Goal: Transaction & Acquisition: Book appointment/travel/reservation

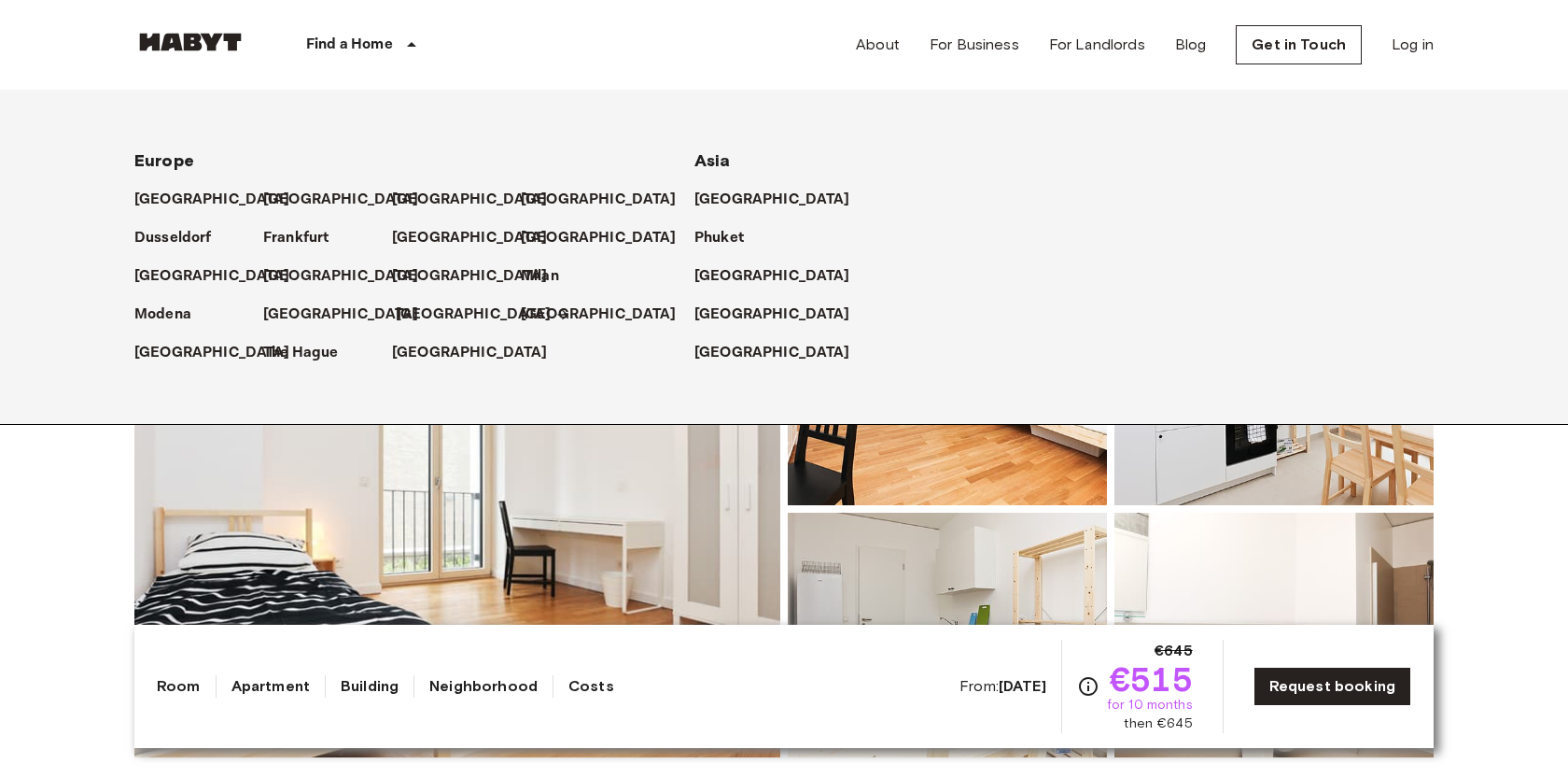
click at [409, 315] on p "[GEOGRAPHIC_DATA]" at bounding box center [473, 314] width 156 height 22
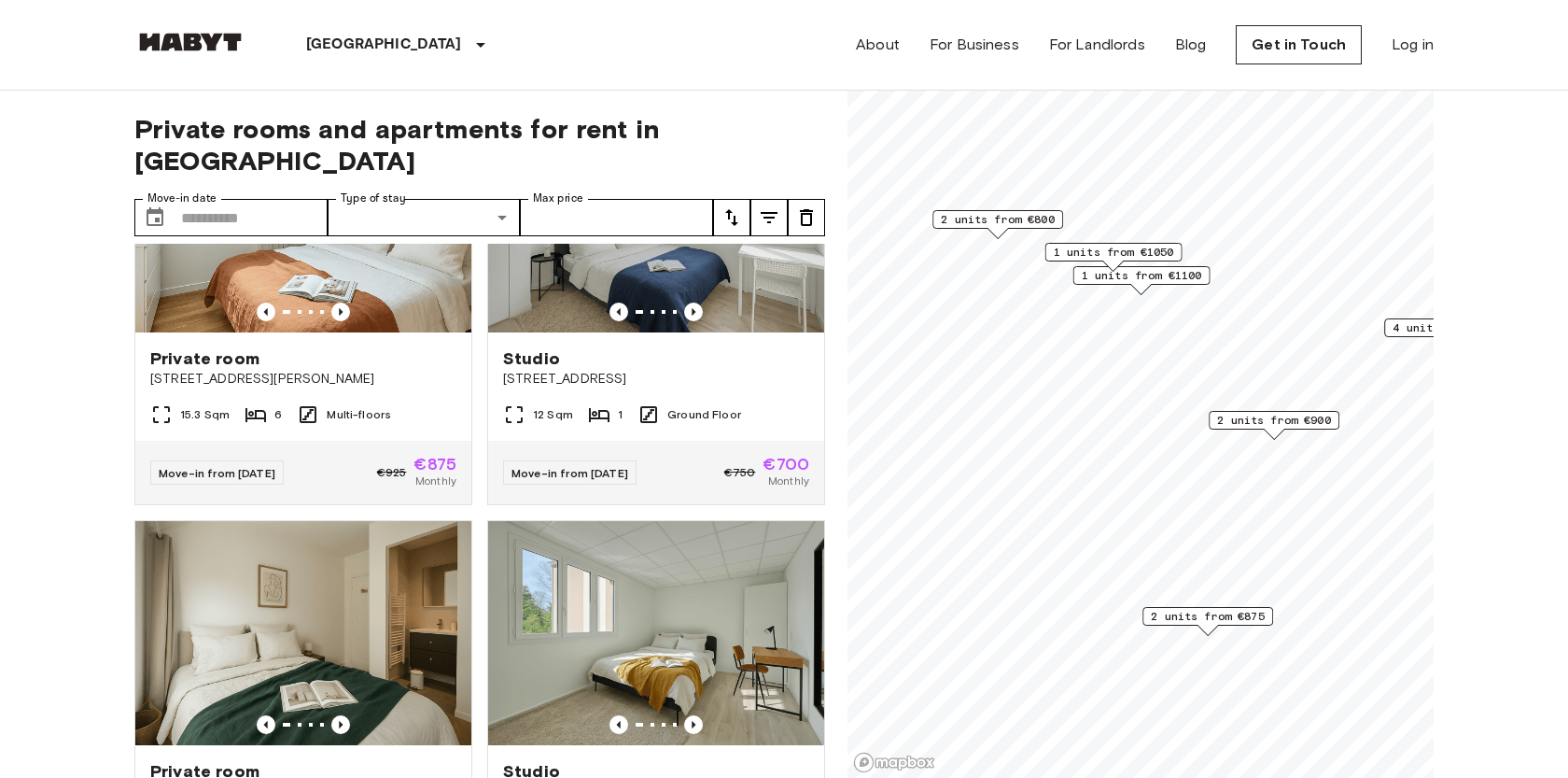
scroll to position [1333, 0]
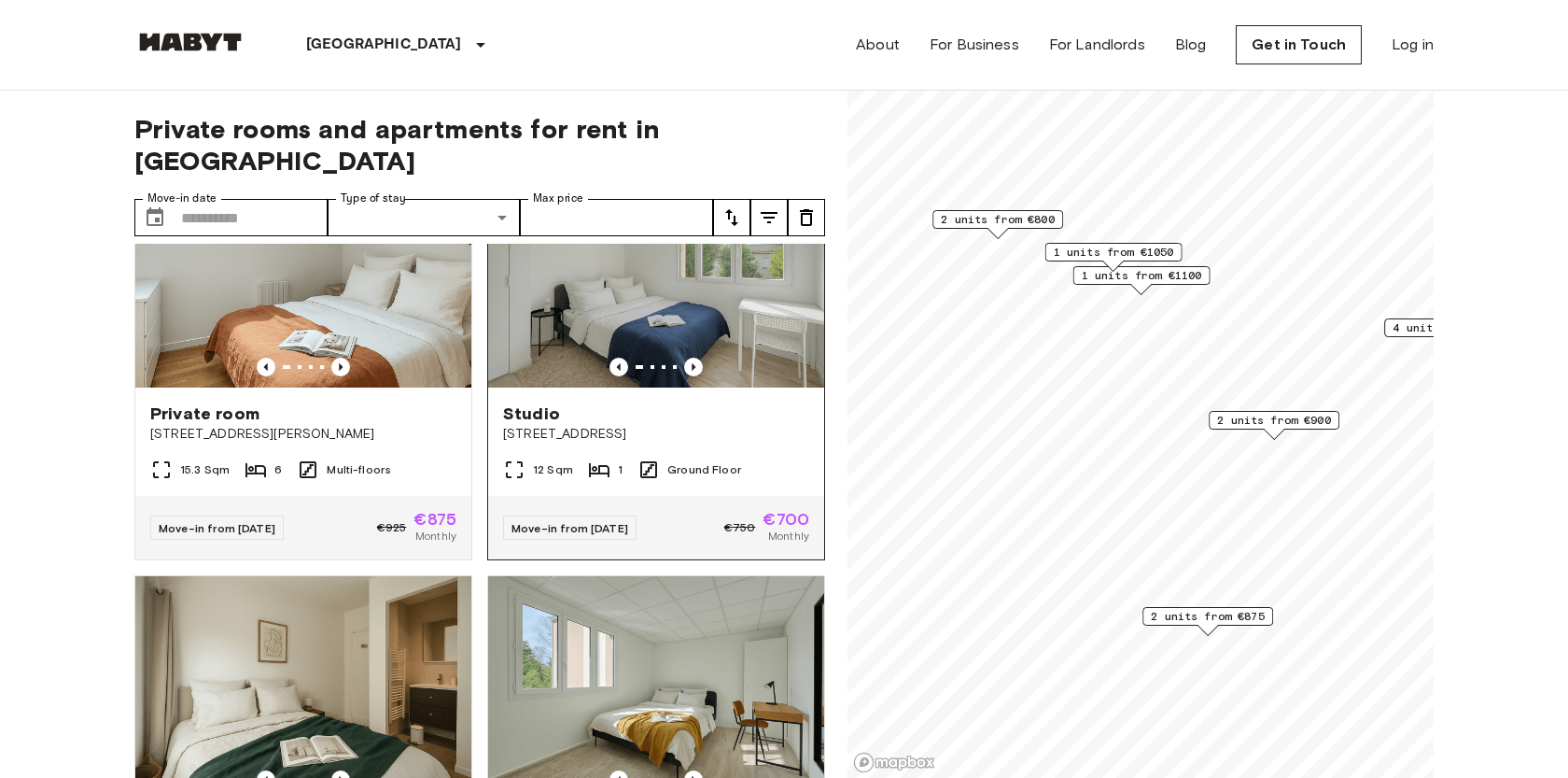
click at [725, 425] on span "37 Rue du Petit Bois, Montreuil" at bounding box center [656, 434] width 306 height 18
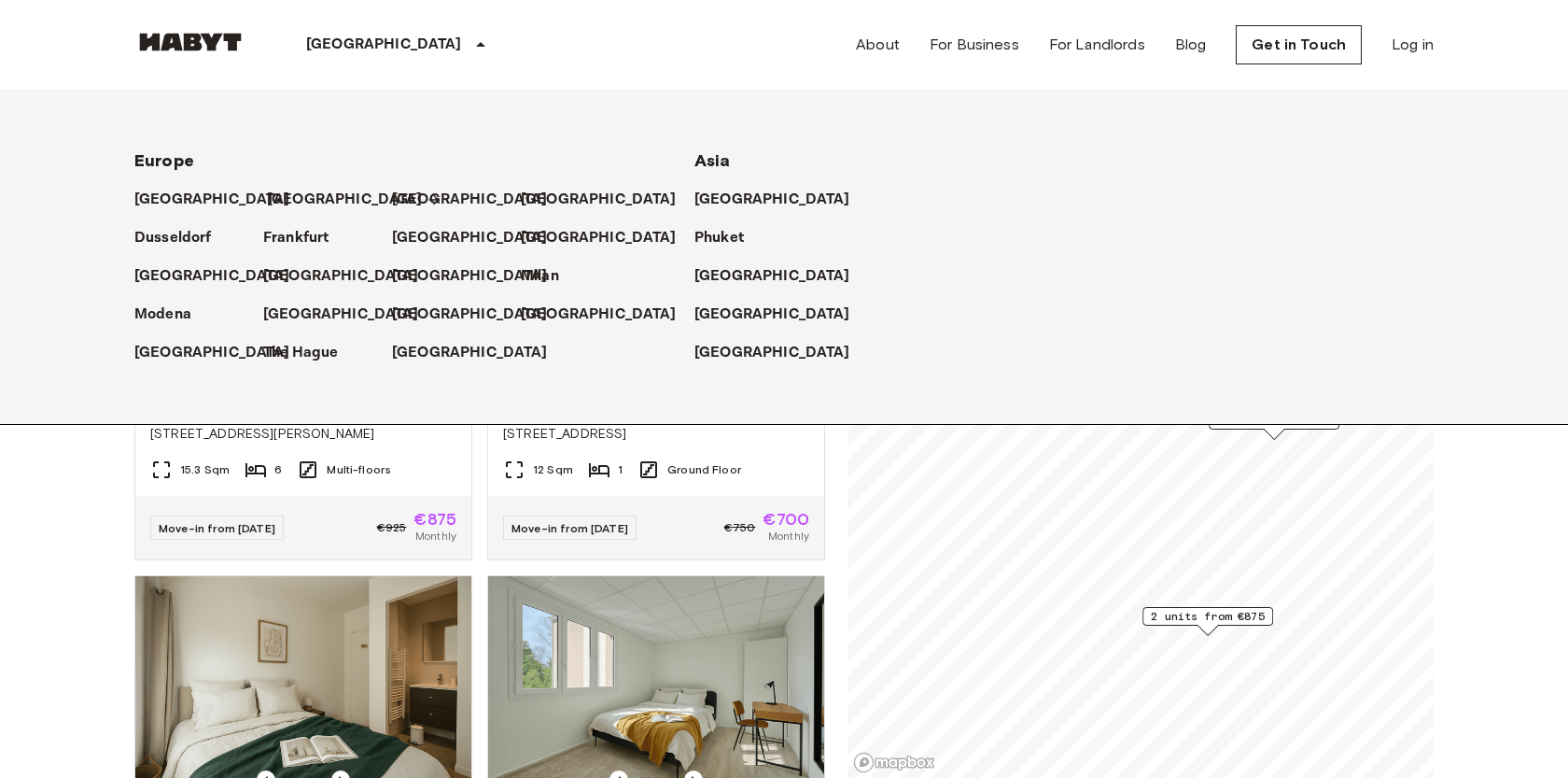
click at [288, 197] on p "[GEOGRAPHIC_DATA]" at bounding box center [344, 199] width 156 height 22
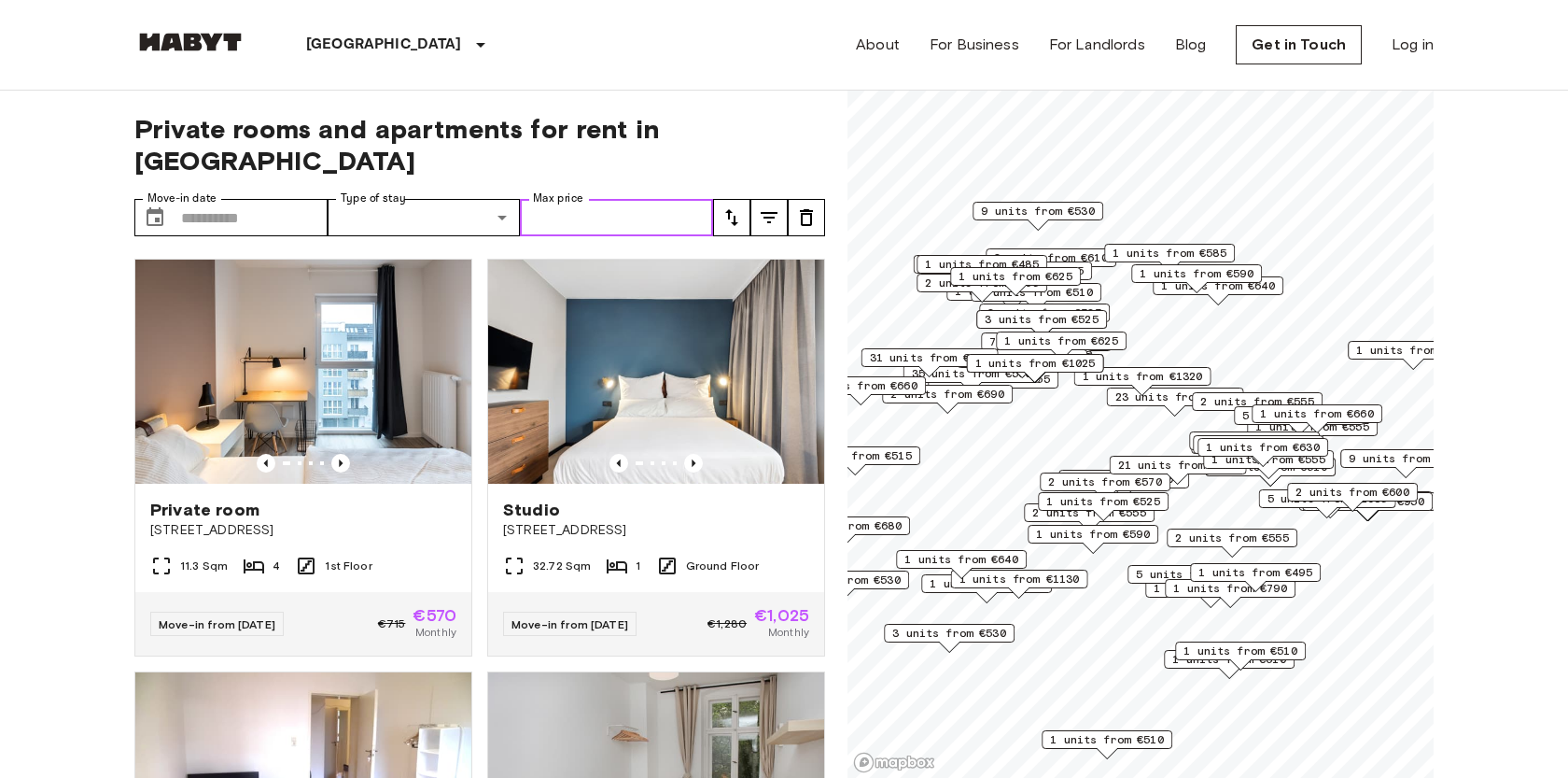
click at [561, 198] on input "Max price" at bounding box center [616, 217] width 193 height 38
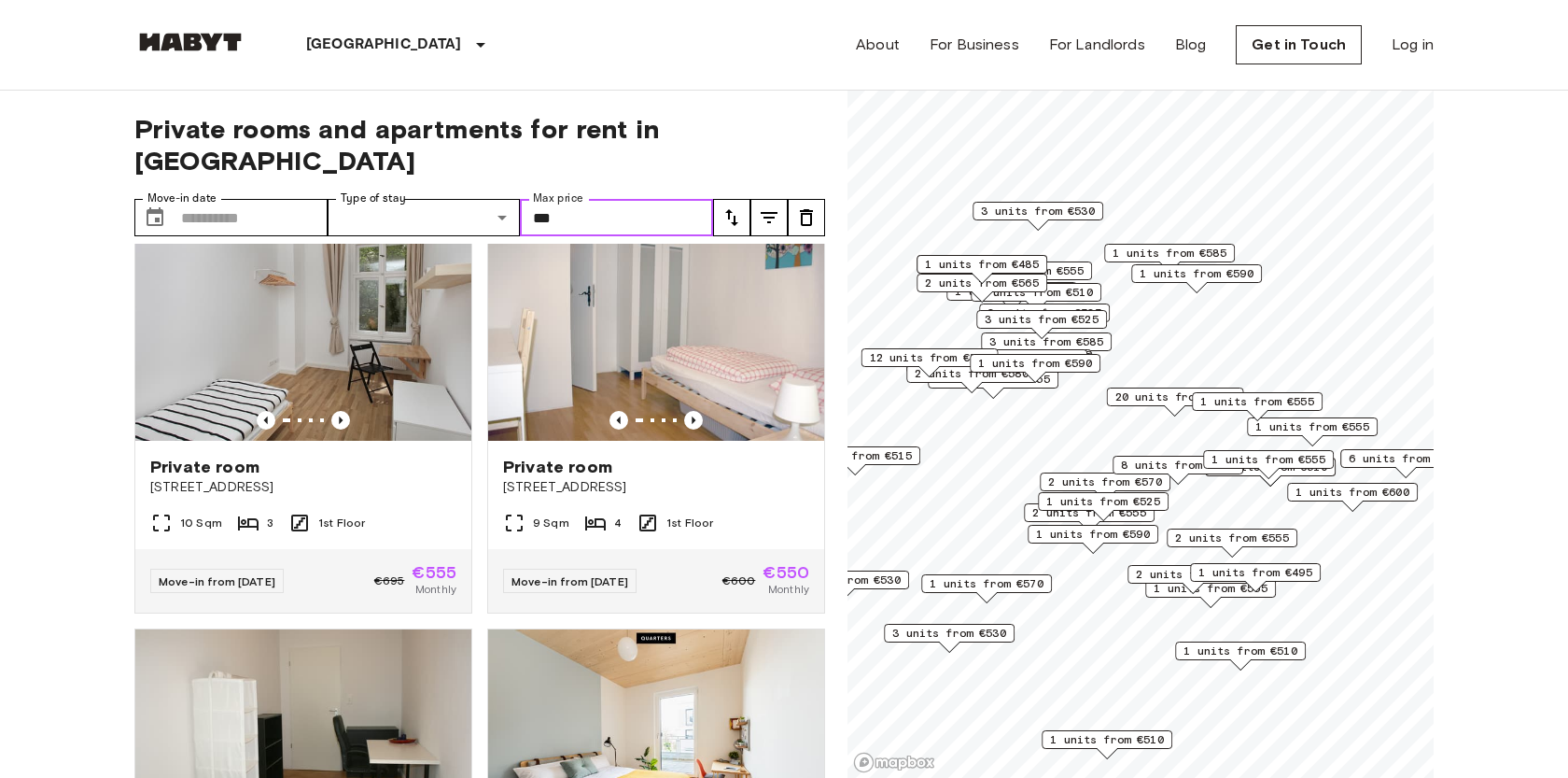
scroll to position [457, 0]
type input "***"
click at [642, 455] on div "Private room" at bounding box center [656, 465] width 306 height 22
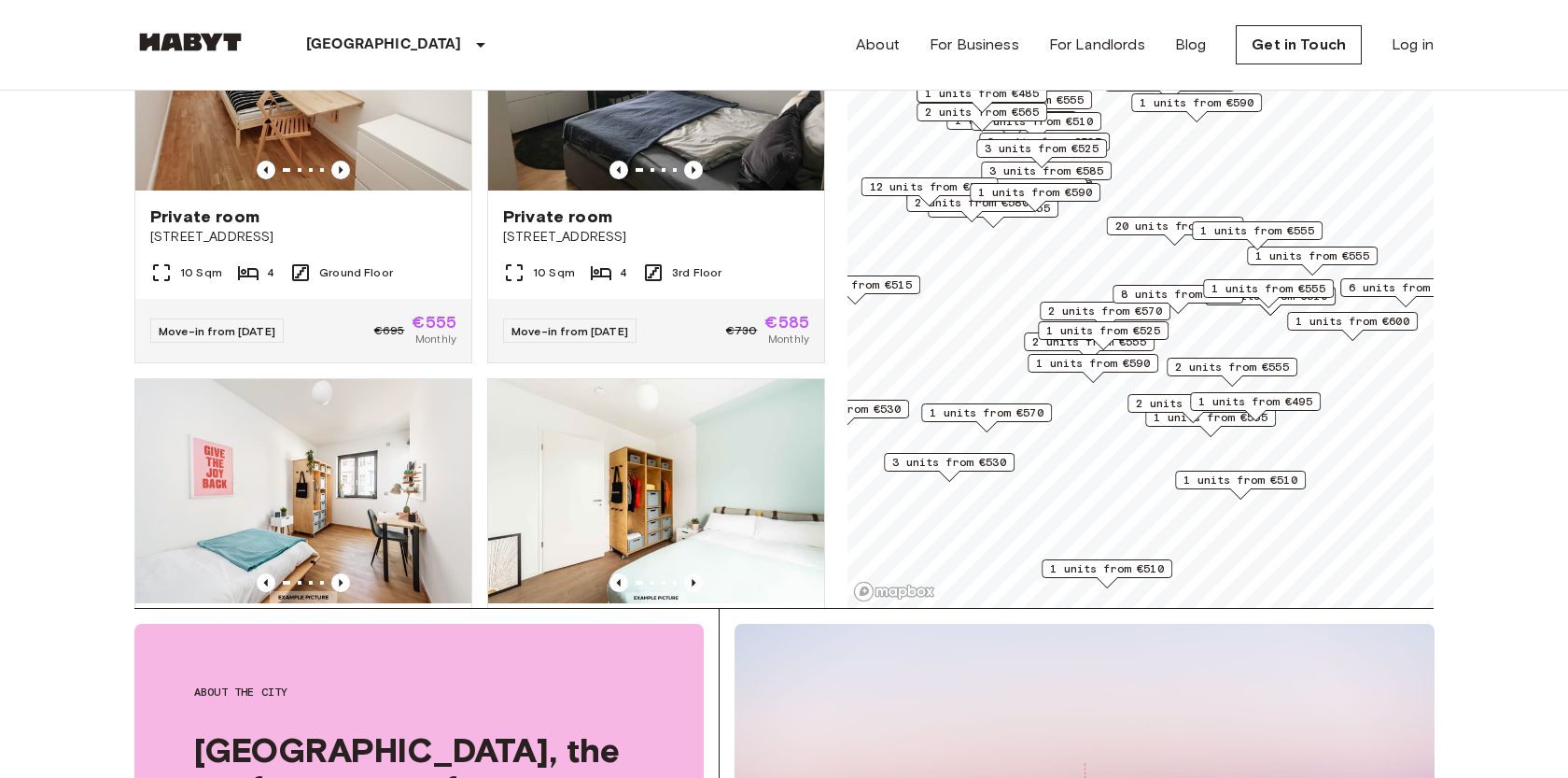
scroll to position [3421, 0]
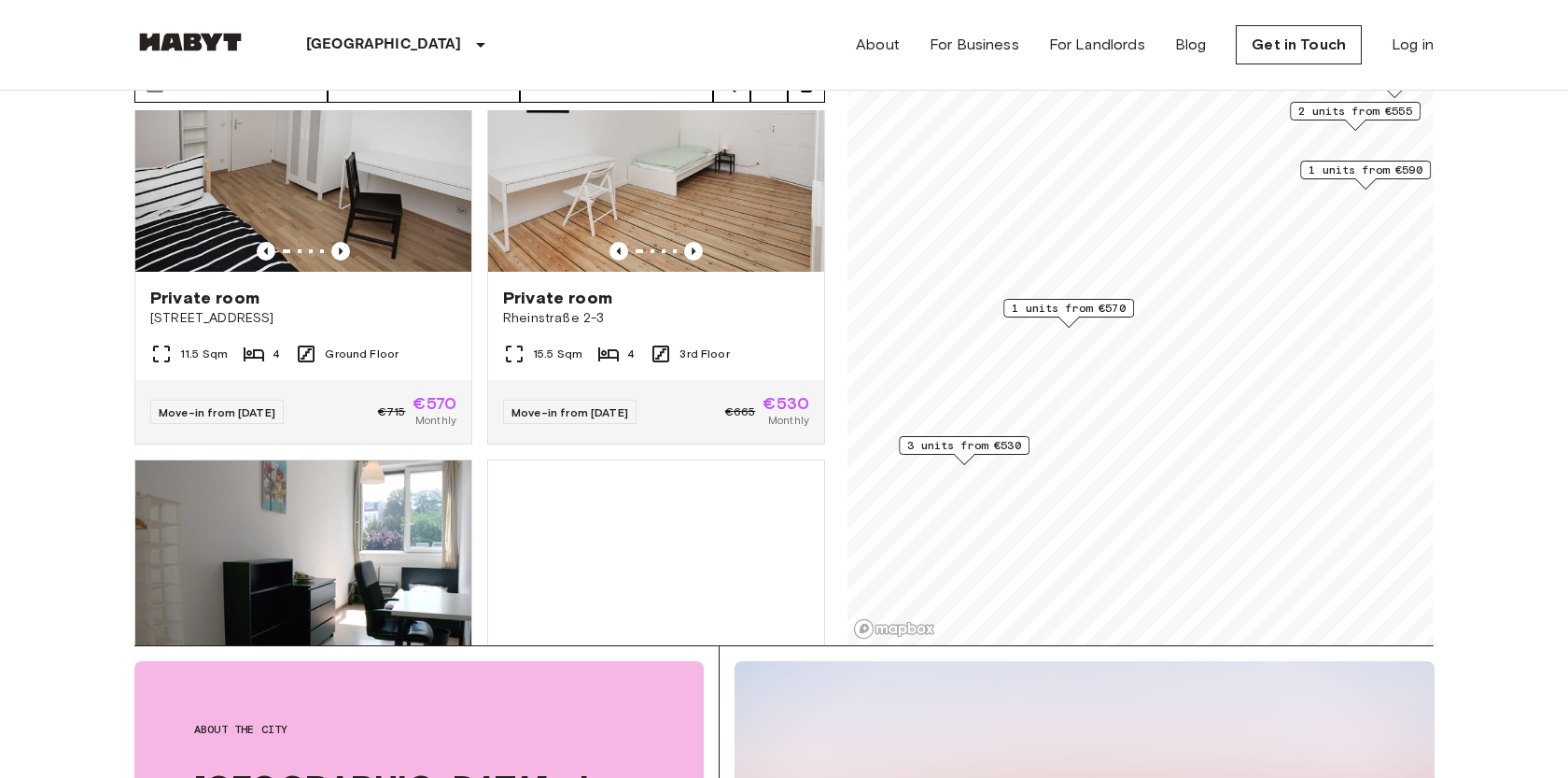
scroll to position [474, 0]
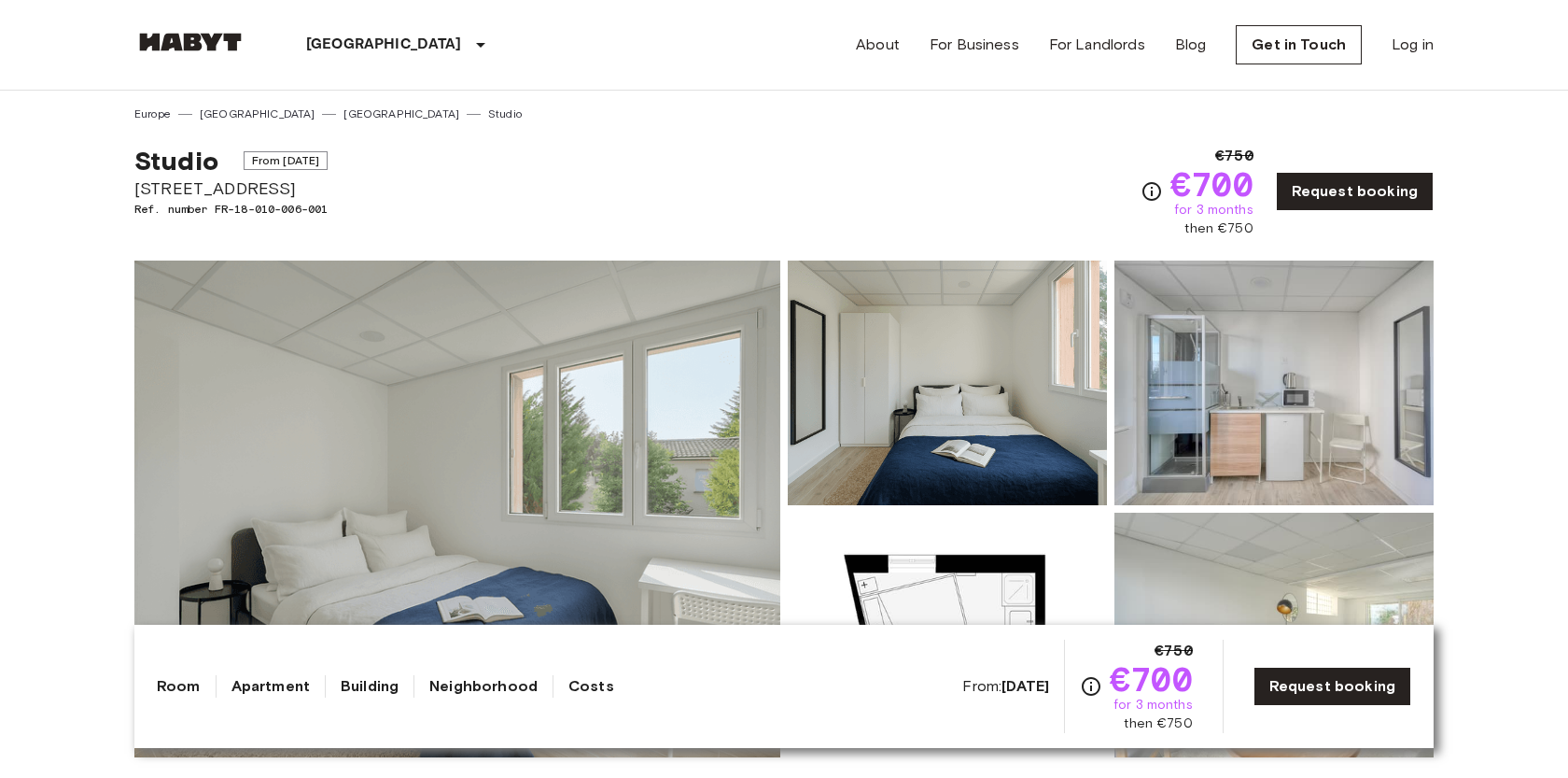
click at [271, 704] on button "Show all photos" at bounding box center [231, 722] width 157 height 35
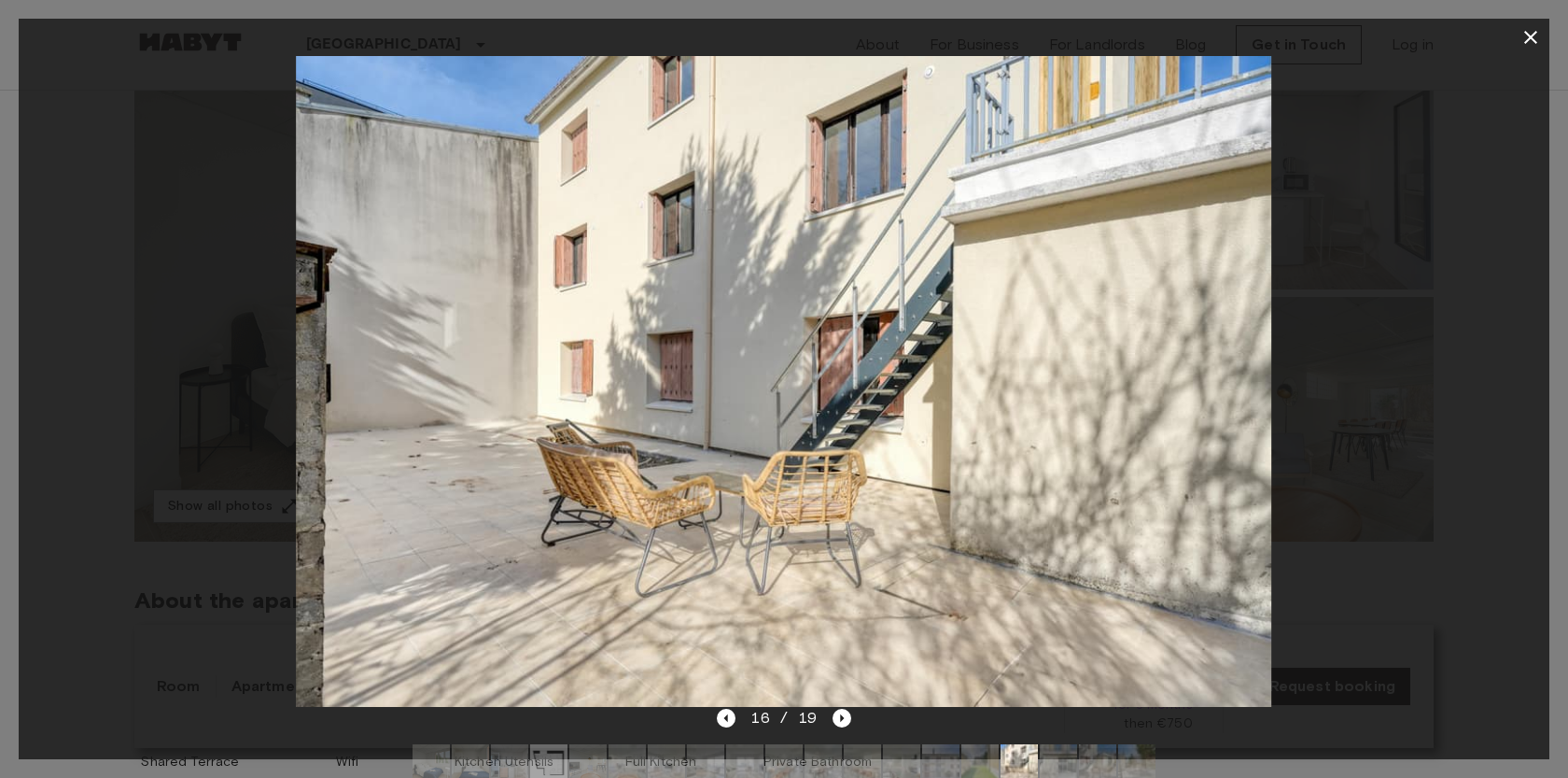
click at [1534, 38] on icon "button" at bounding box center [1529, 37] width 22 height 22
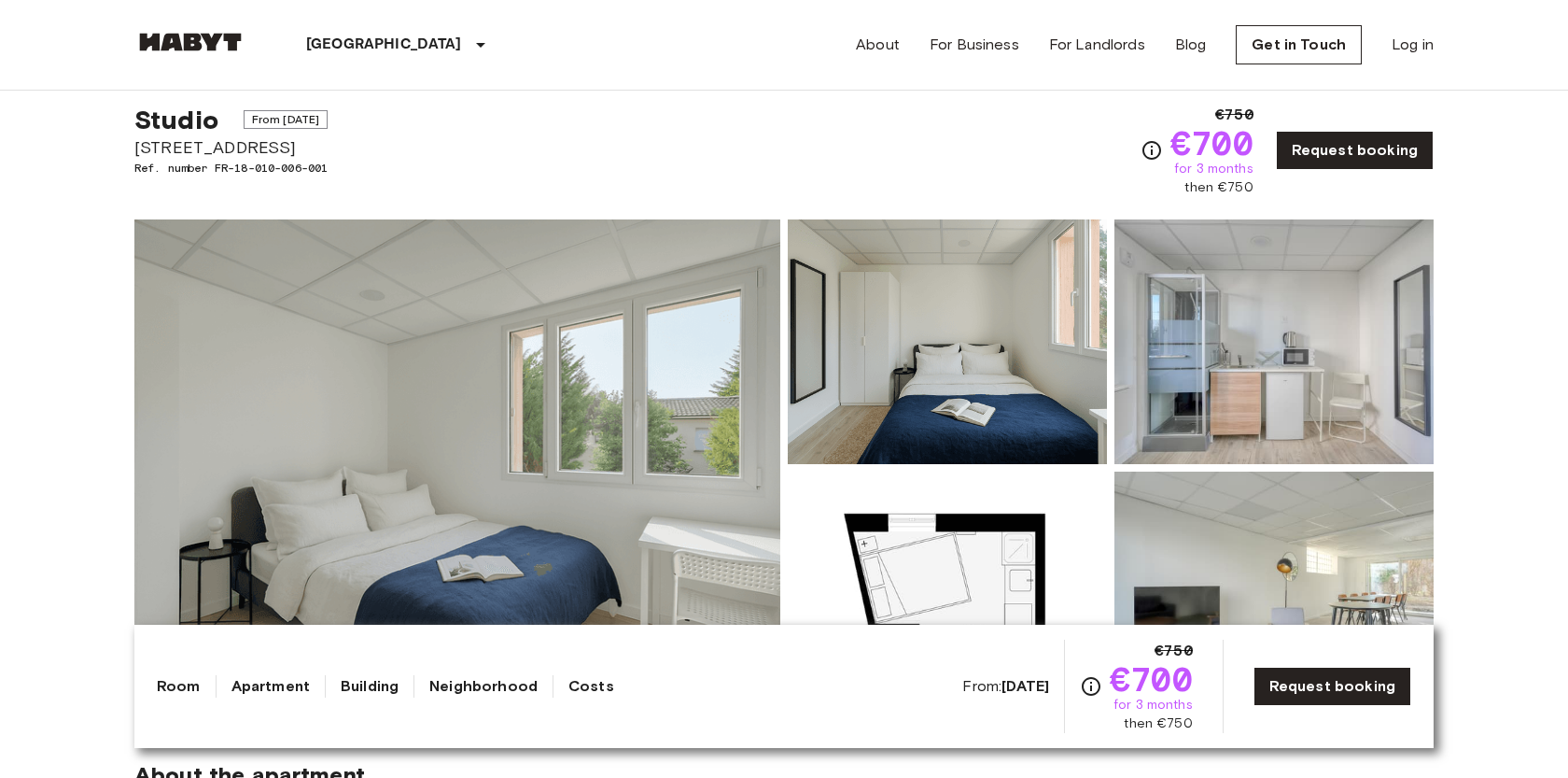
scroll to position [0, 0]
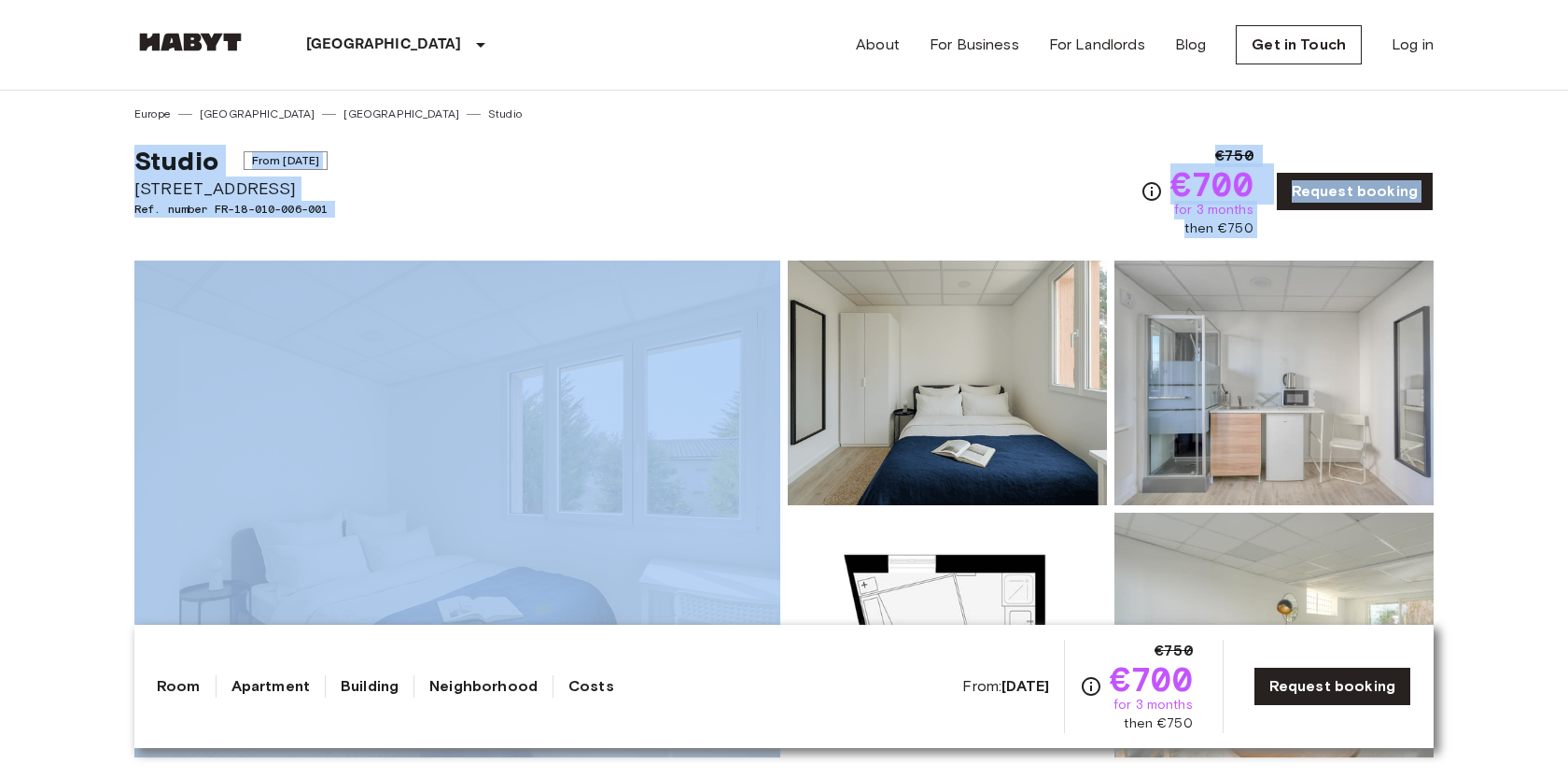
drag, startPoint x: 130, startPoint y: 153, endPoint x: 361, endPoint y: 277, distance: 262.2
copy div "Studio From Jan 2 2026 37 Rue du Petit Bois, Montreuil Ref. number FR-18-010-00…"
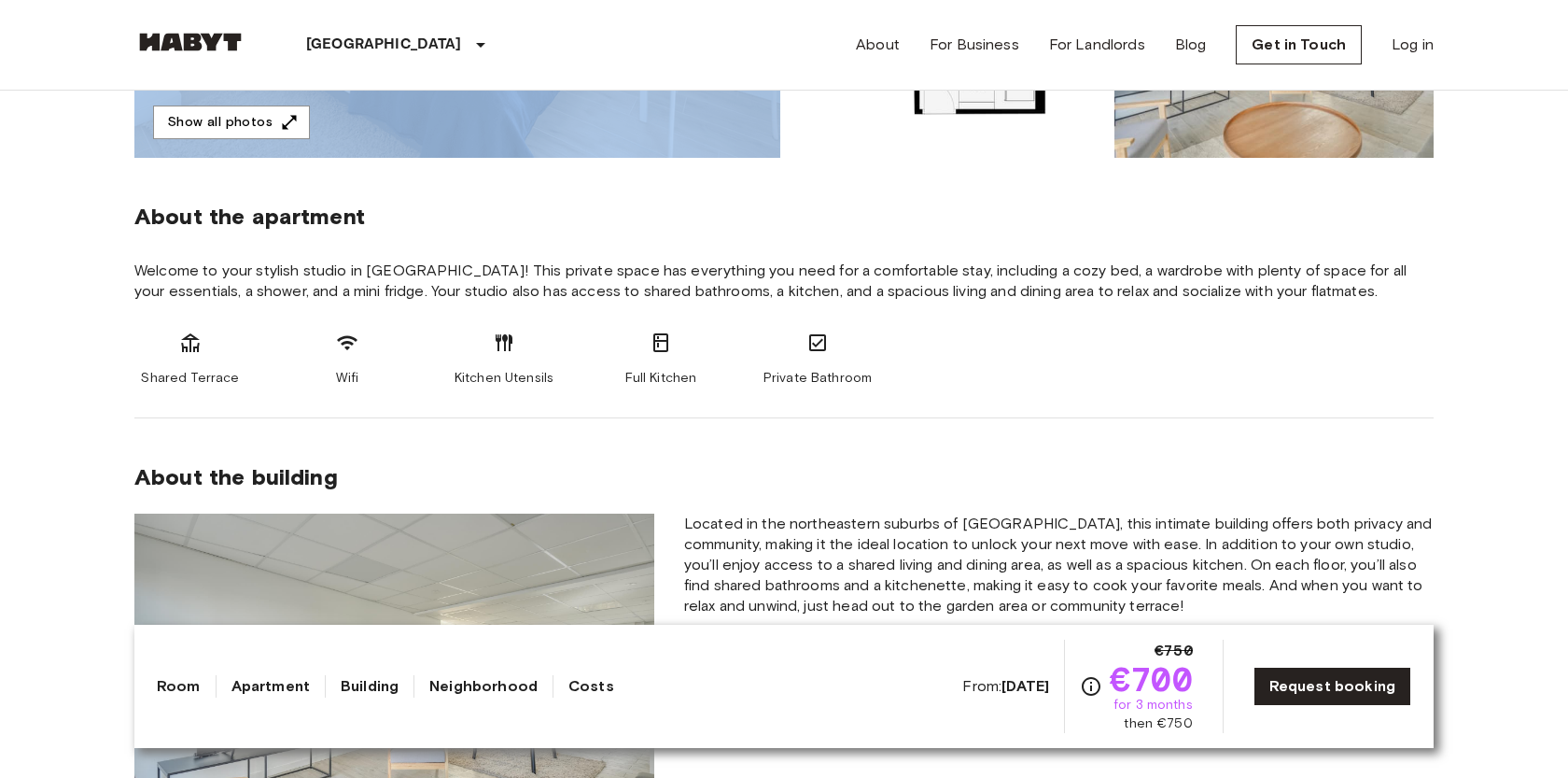
scroll to position [611, 0]
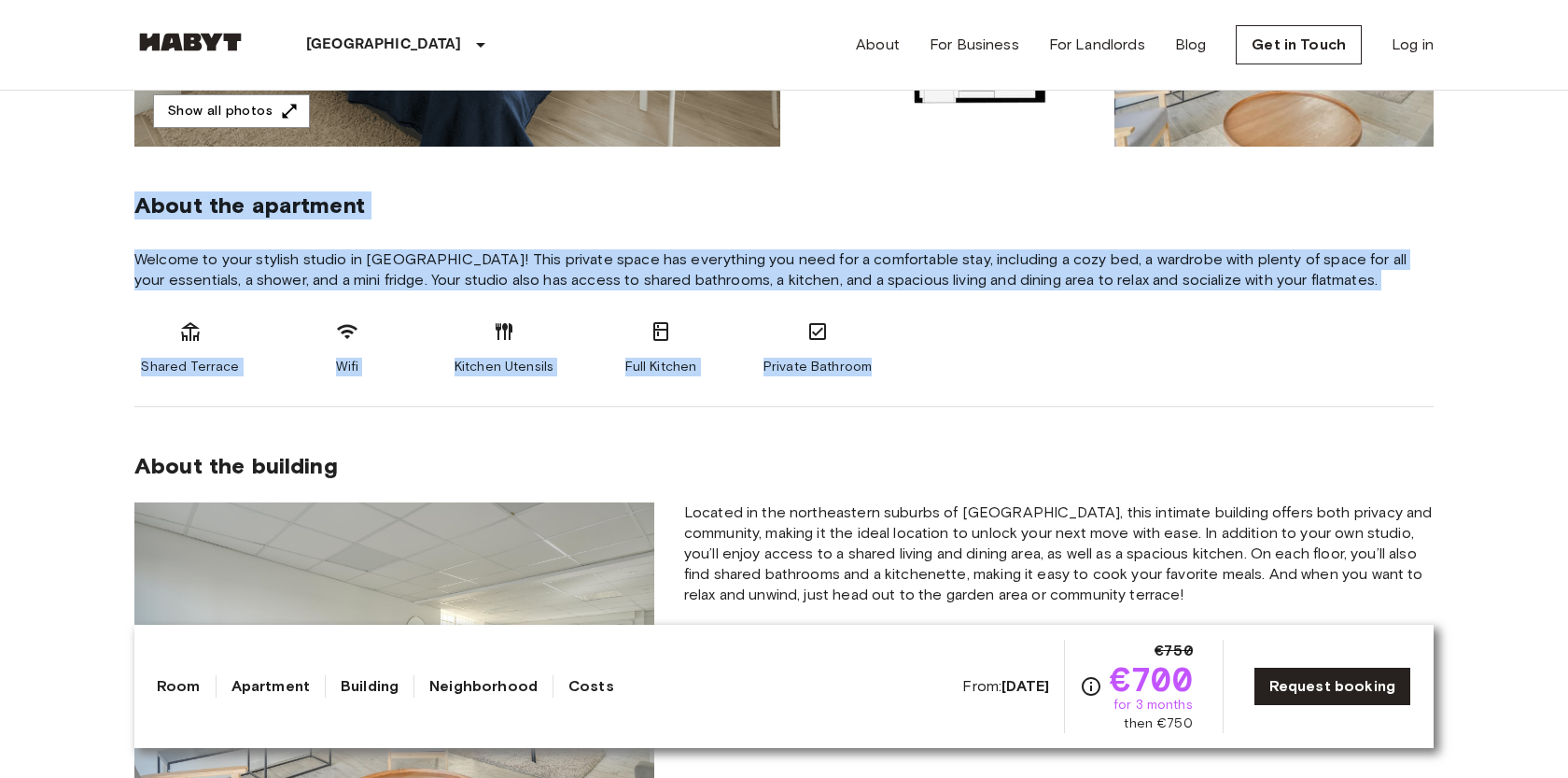
drag, startPoint x: 115, startPoint y: 203, endPoint x: 899, endPoint y: 364, distance: 800.4
copy section "About the apartment Welcome to your stylish studio in Paris! This private space…"
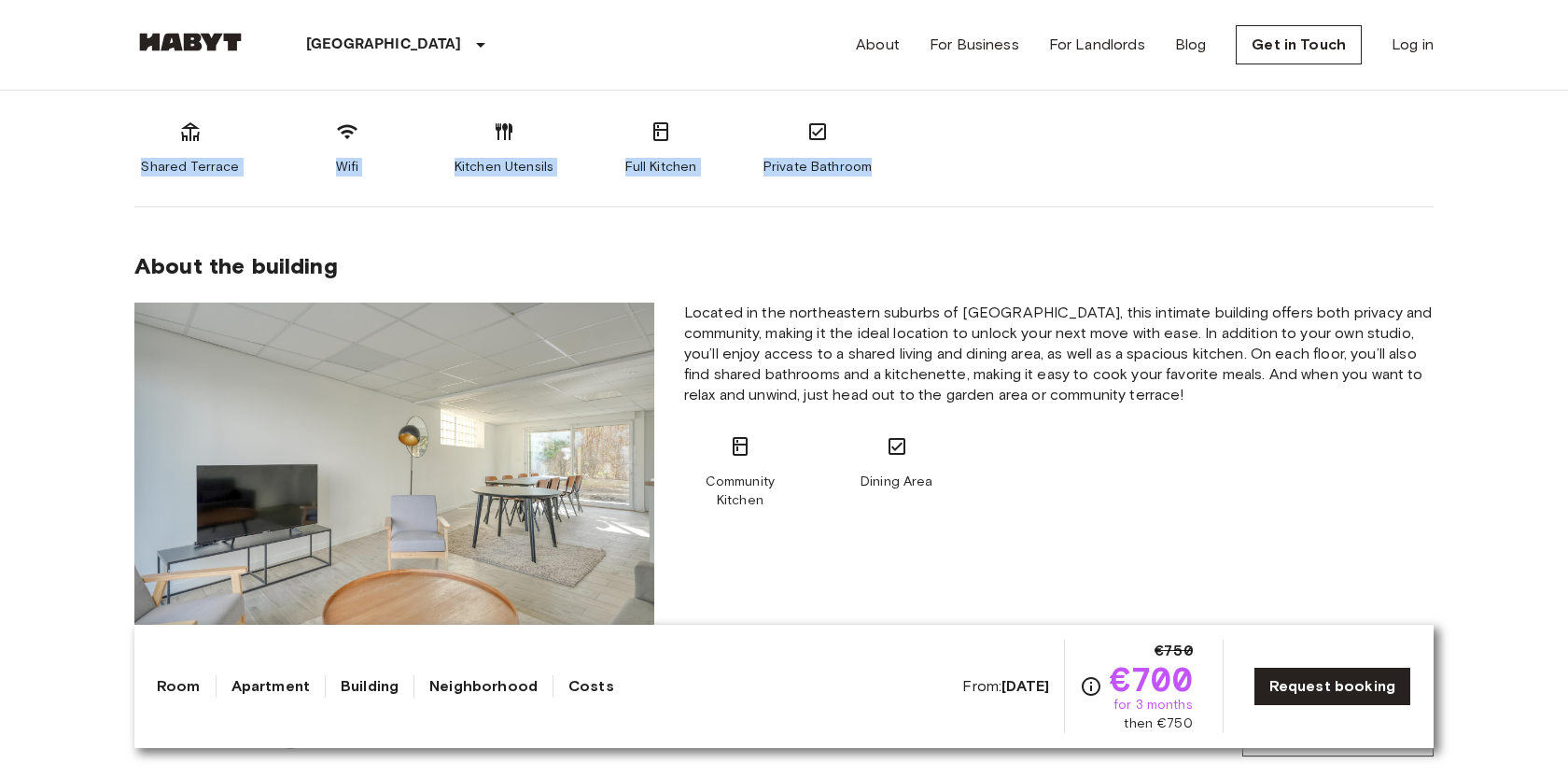
scroll to position [897, 0]
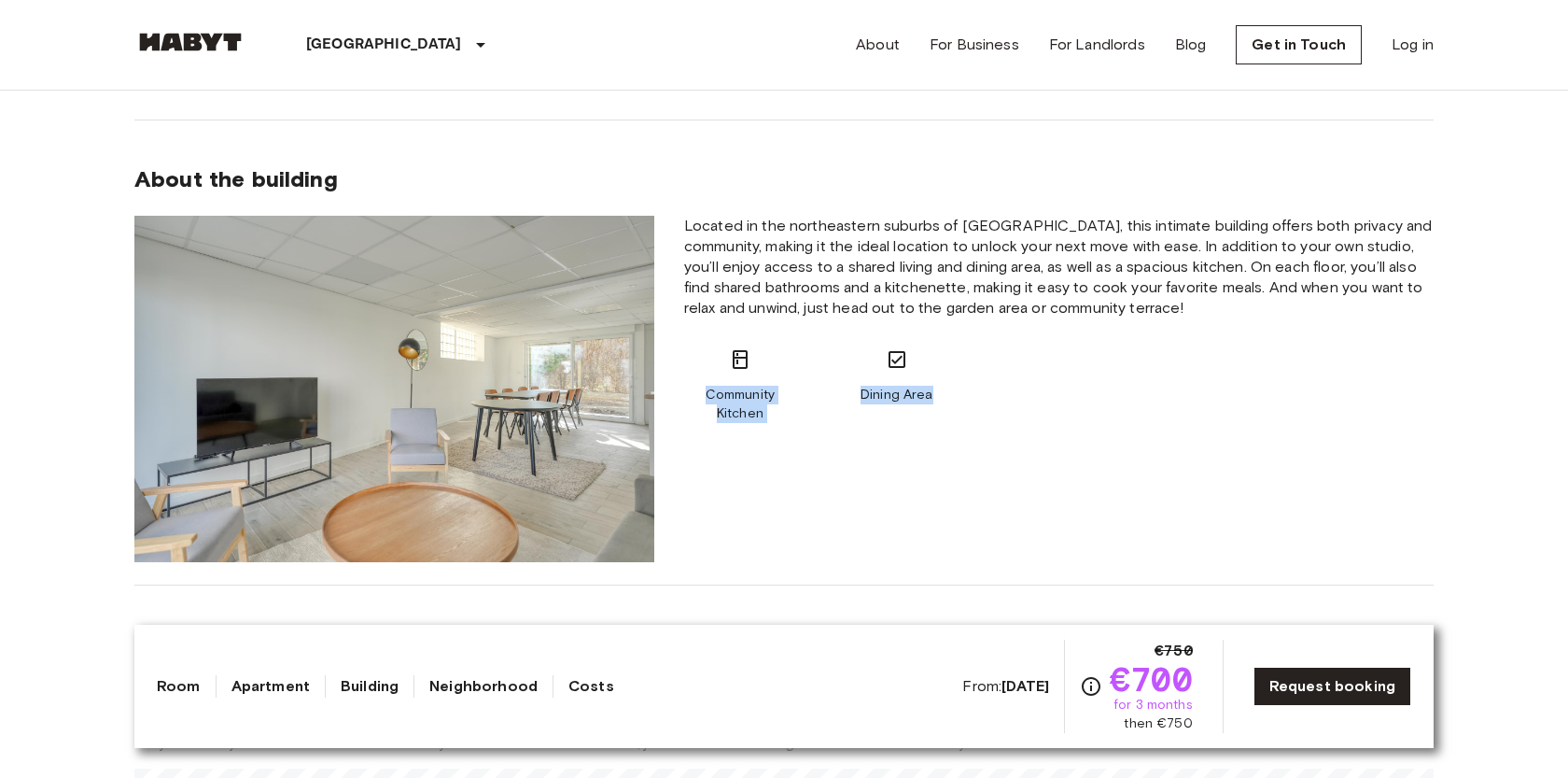
drag, startPoint x: 695, startPoint y: 394, endPoint x: 1015, endPoint y: 409, distance: 320.4
click at [1015, 409] on div "Community Kitchen Dining Area" at bounding box center [1058, 385] width 750 height 75
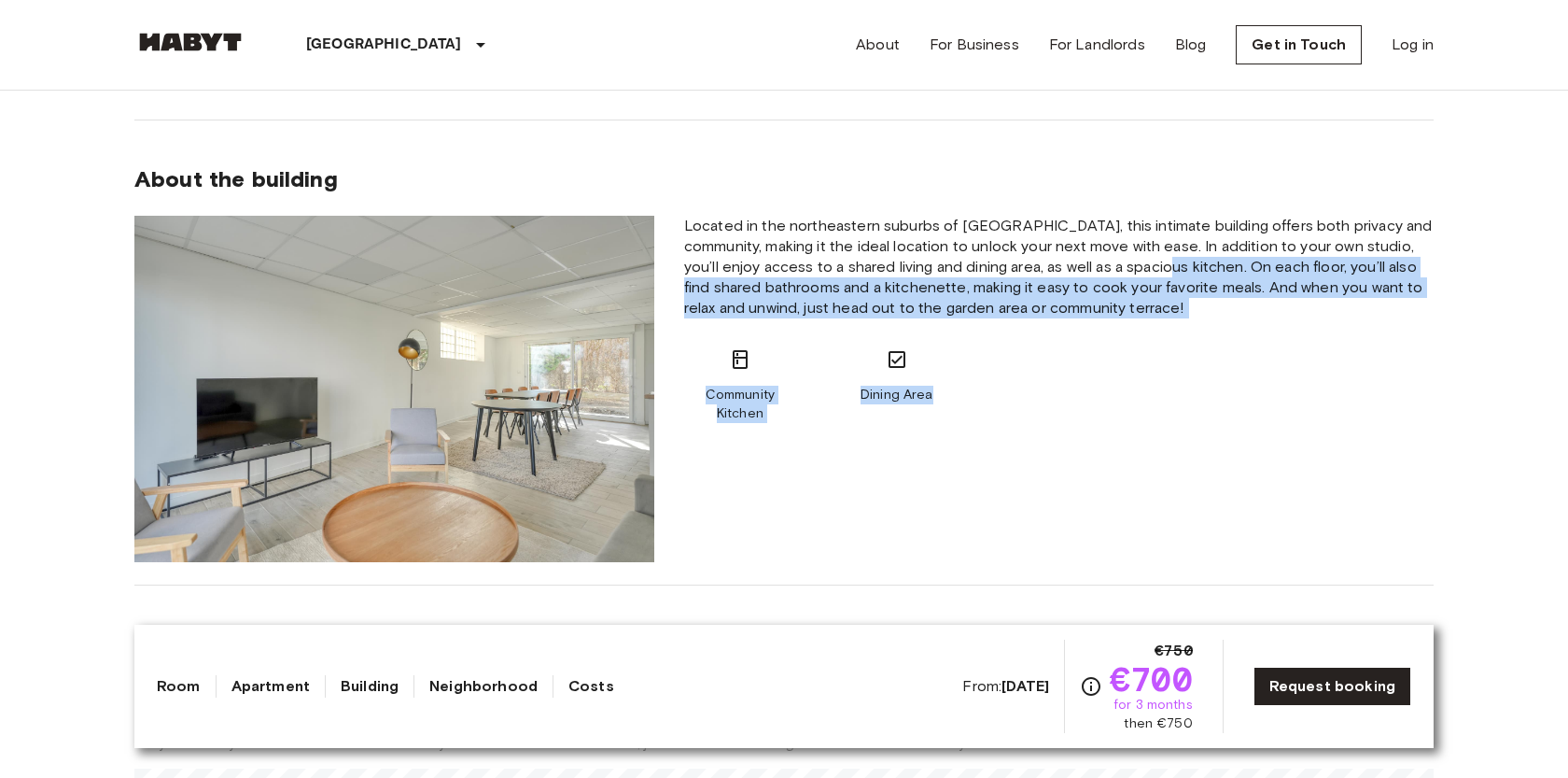
drag, startPoint x: 1178, startPoint y: 268, endPoint x: 1189, endPoint y: 436, distance: 168.4
click at [1189, 437] on div "Located in the northeastern suburbs of Paris, this intimate building offers bot…" at bounding box center [1058, 389] width 779 height 346
copy div "On each floor, you’ll also find shared bathrooms and a kitchenette, making it e…"
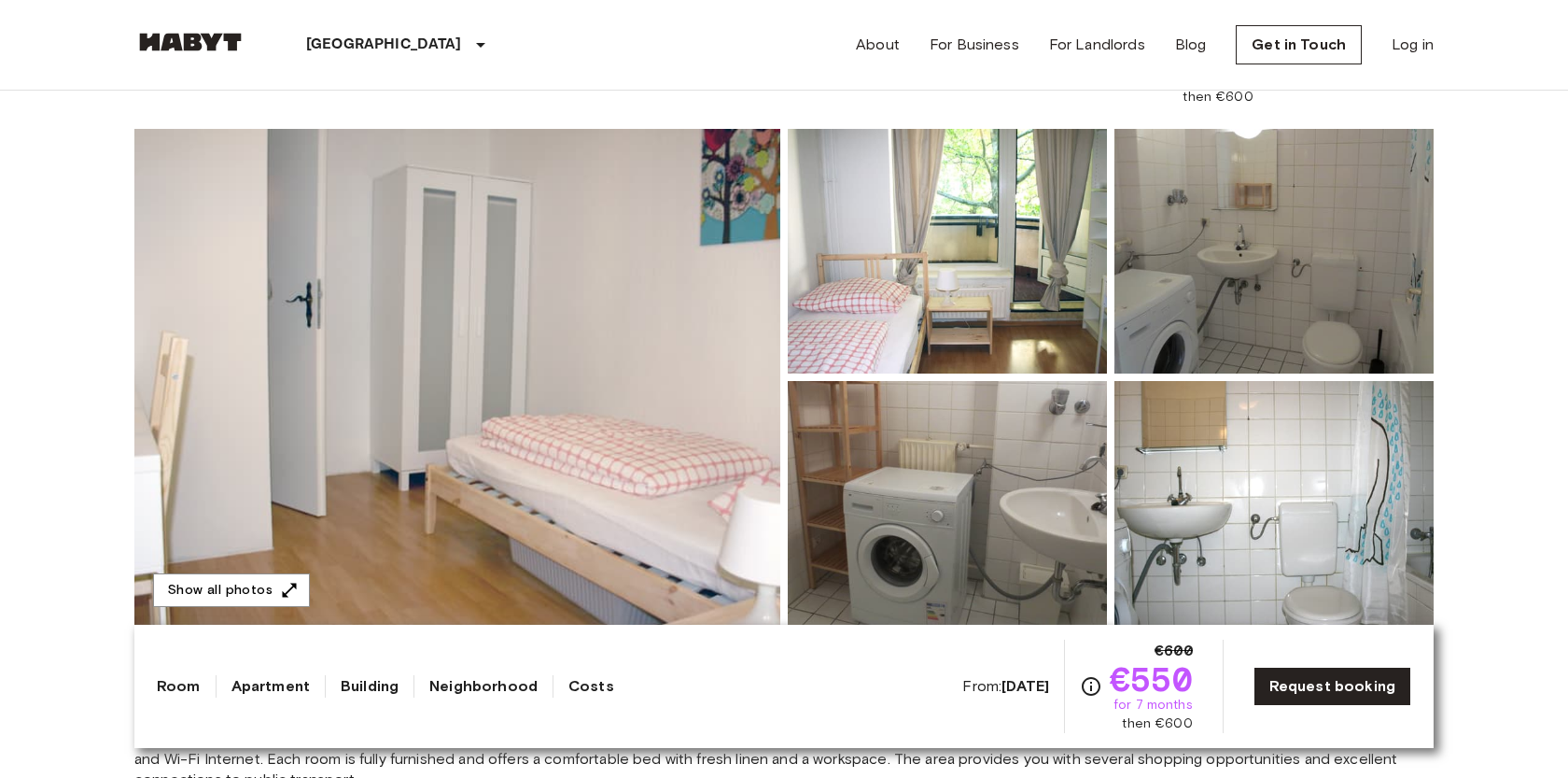
scroll to position [139, 0]
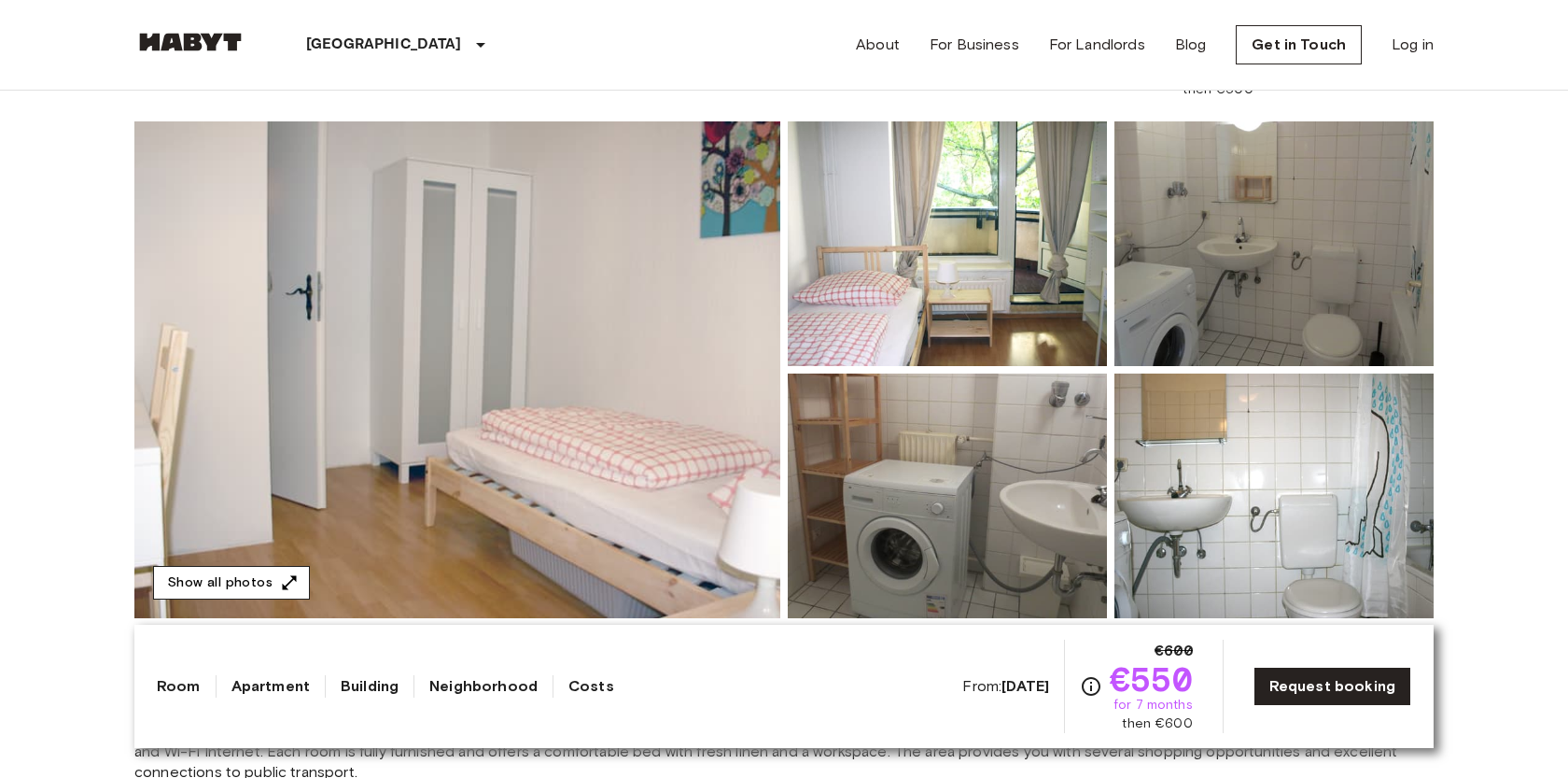
click at [269, 578] on button "Show all photos" at bounding box center [231, 584] width 157 height 35
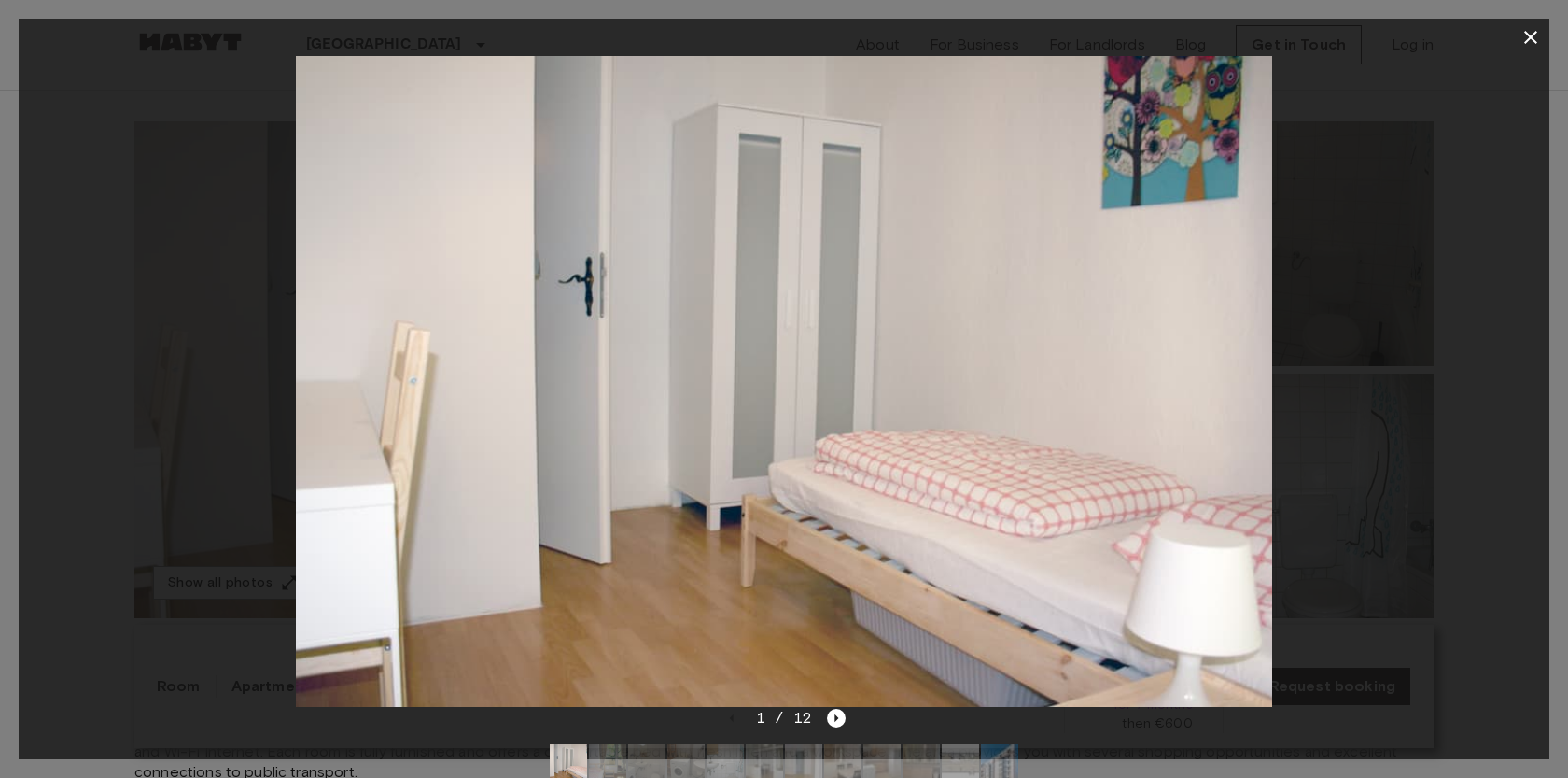
click at [1530, 31] on icon "button" at bounding box center [1529, 37] width 22 height 22
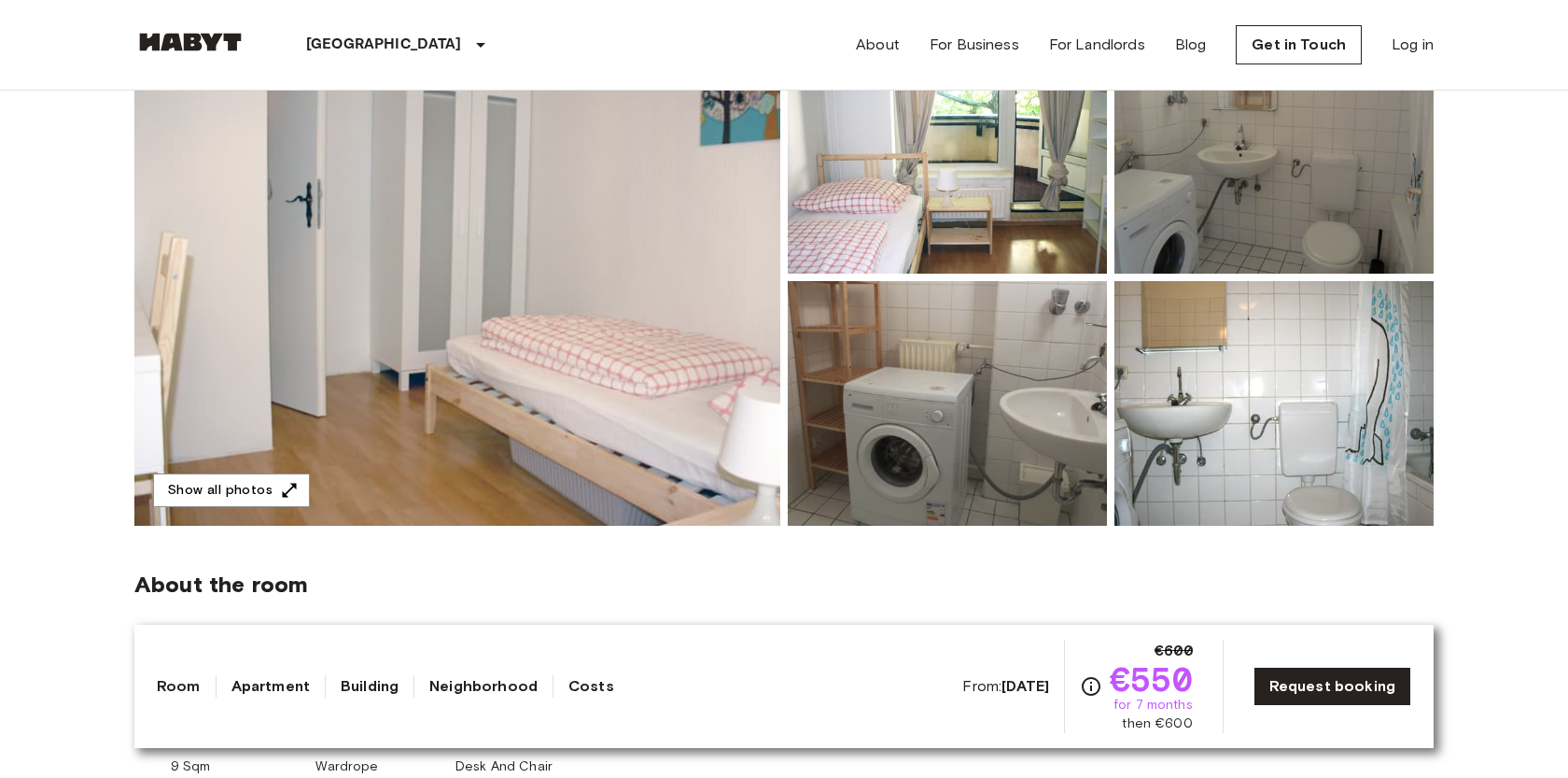
scroll to position [264, 0]
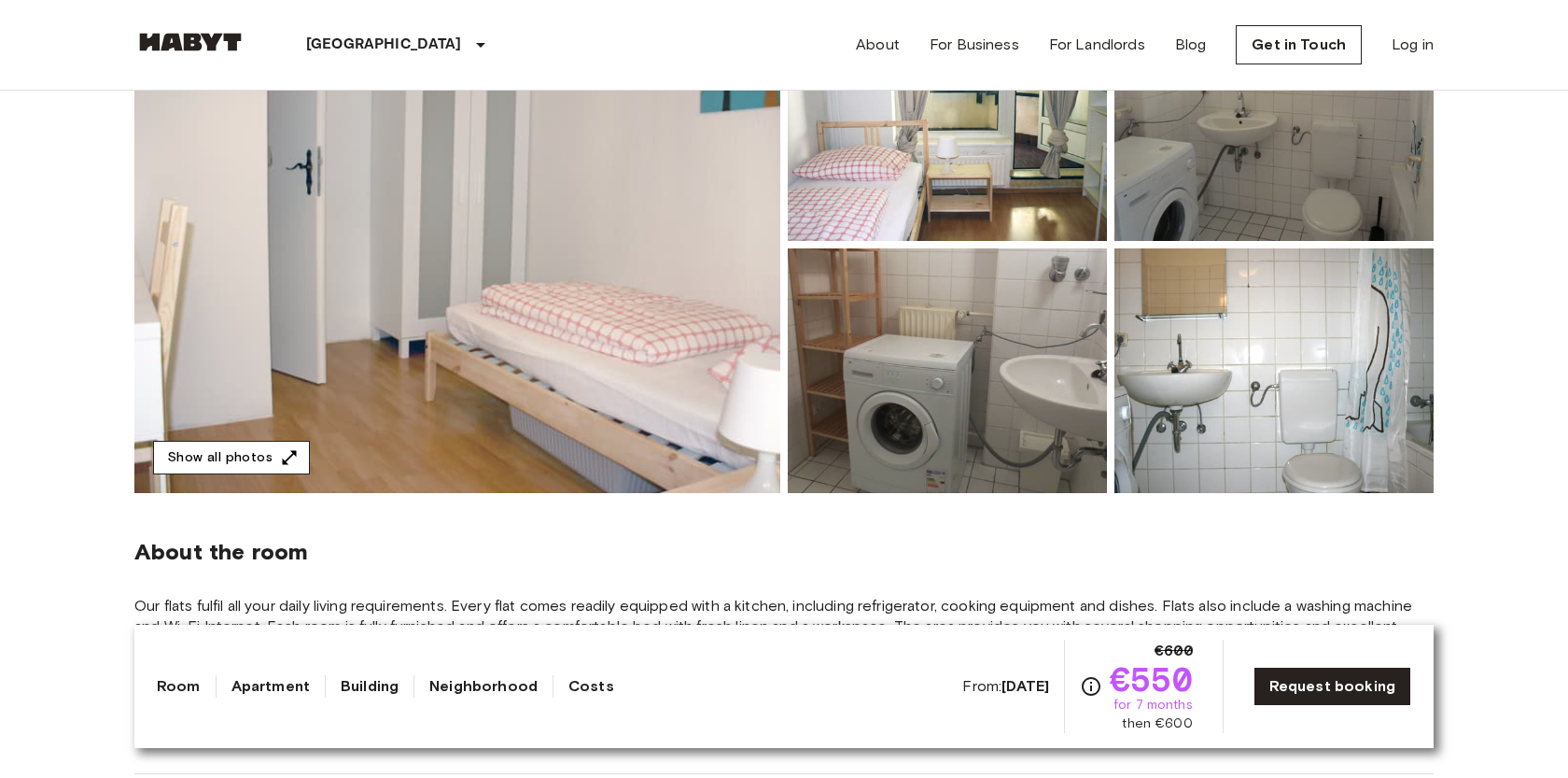
click at [249, 458] on button "Show all photos" at bounding box center [231, 458] width 157 height 35
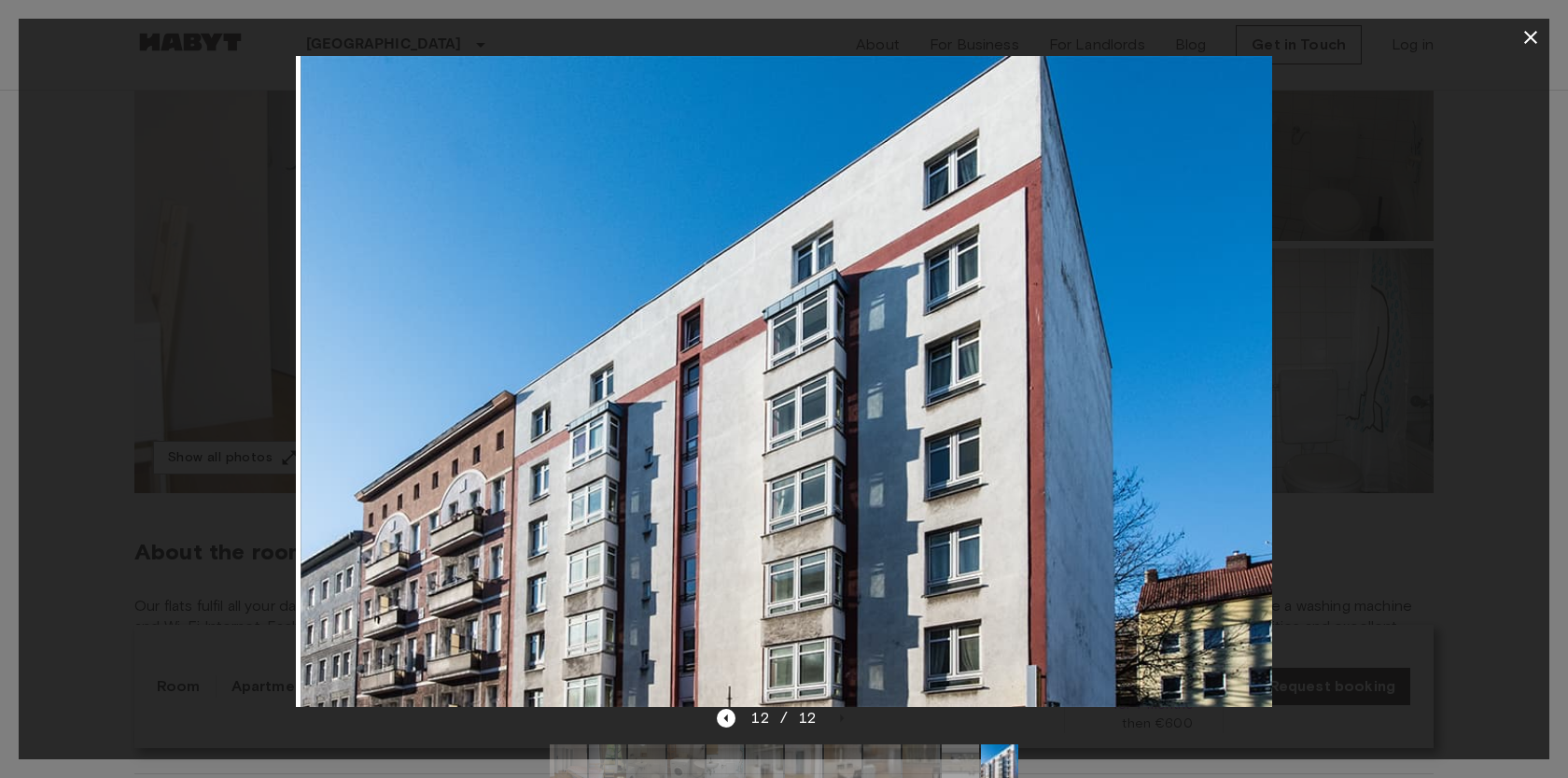
click at [1526, 36] on icon "button" at bounding box center [1529, 37] width 22 height 22
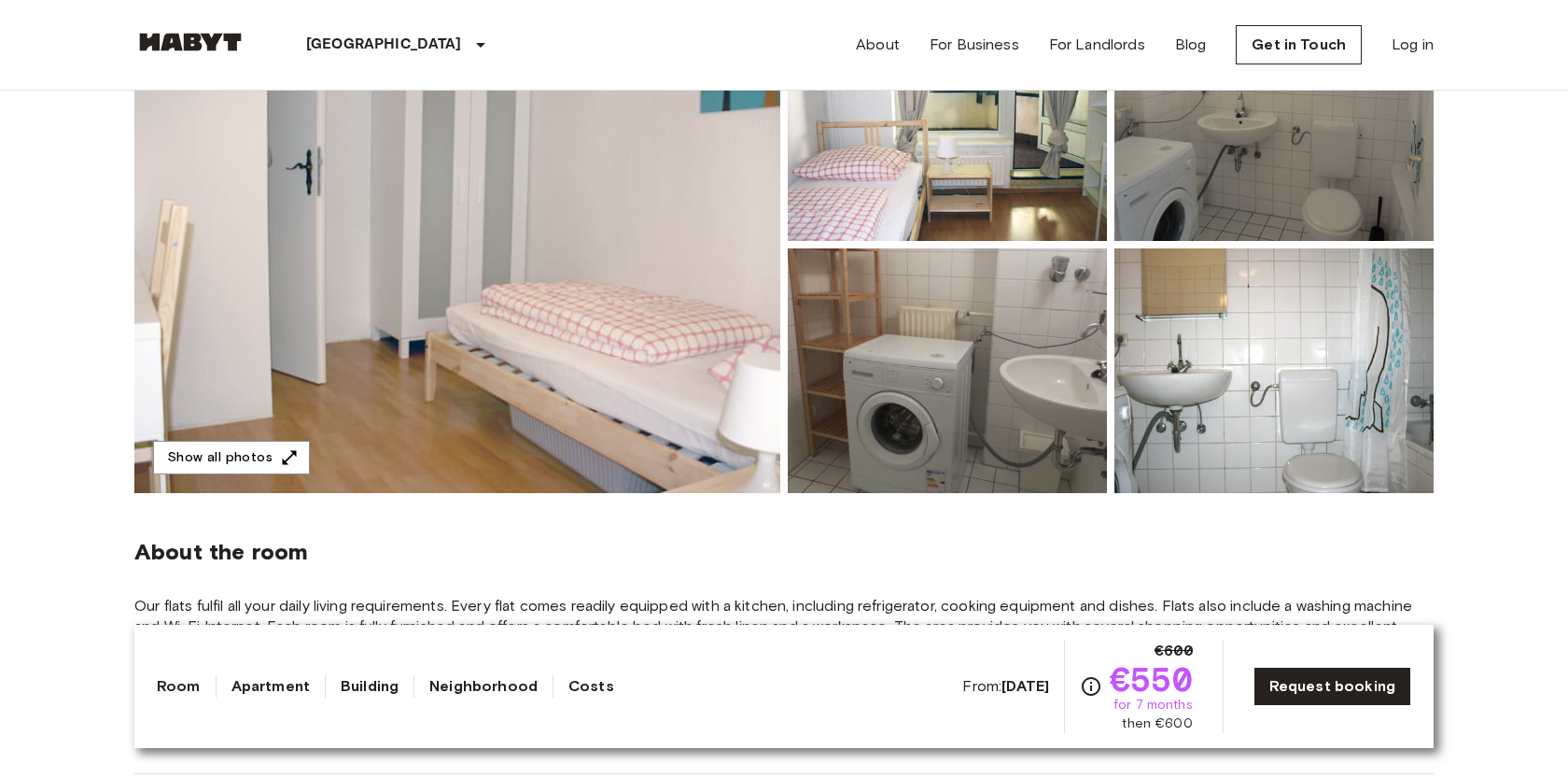
scroll to position [0, 0]
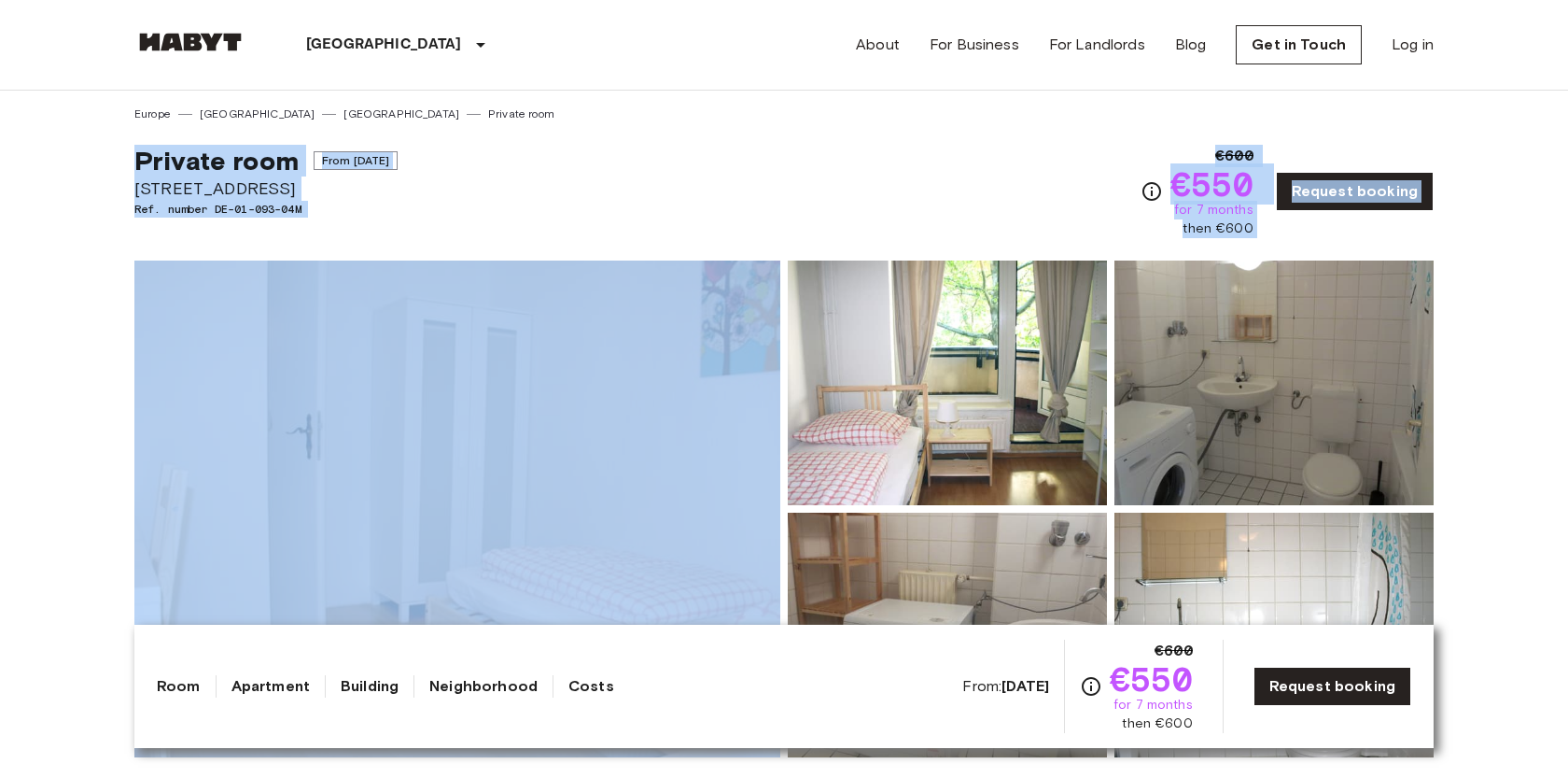
drag, startPoint x: 110, startPoint y: 151, endPoint x: 304, endPoint y: 260, distance: 222.5
copy div "Private room From Aug 19 2025 Stromstraße 36 Ref. number DE-01-093-04M €600 €55…"
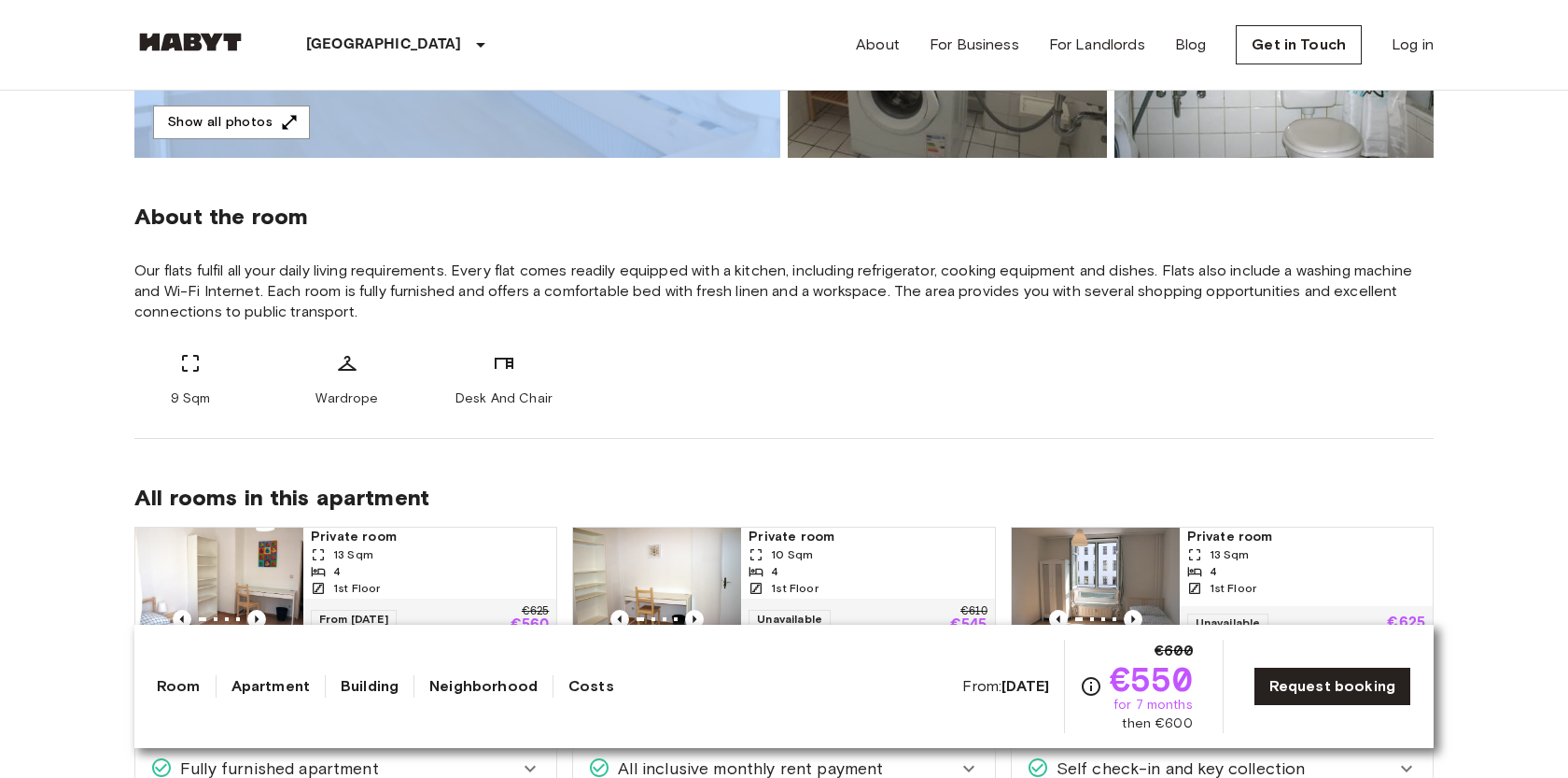
scroll to position [611, 0]
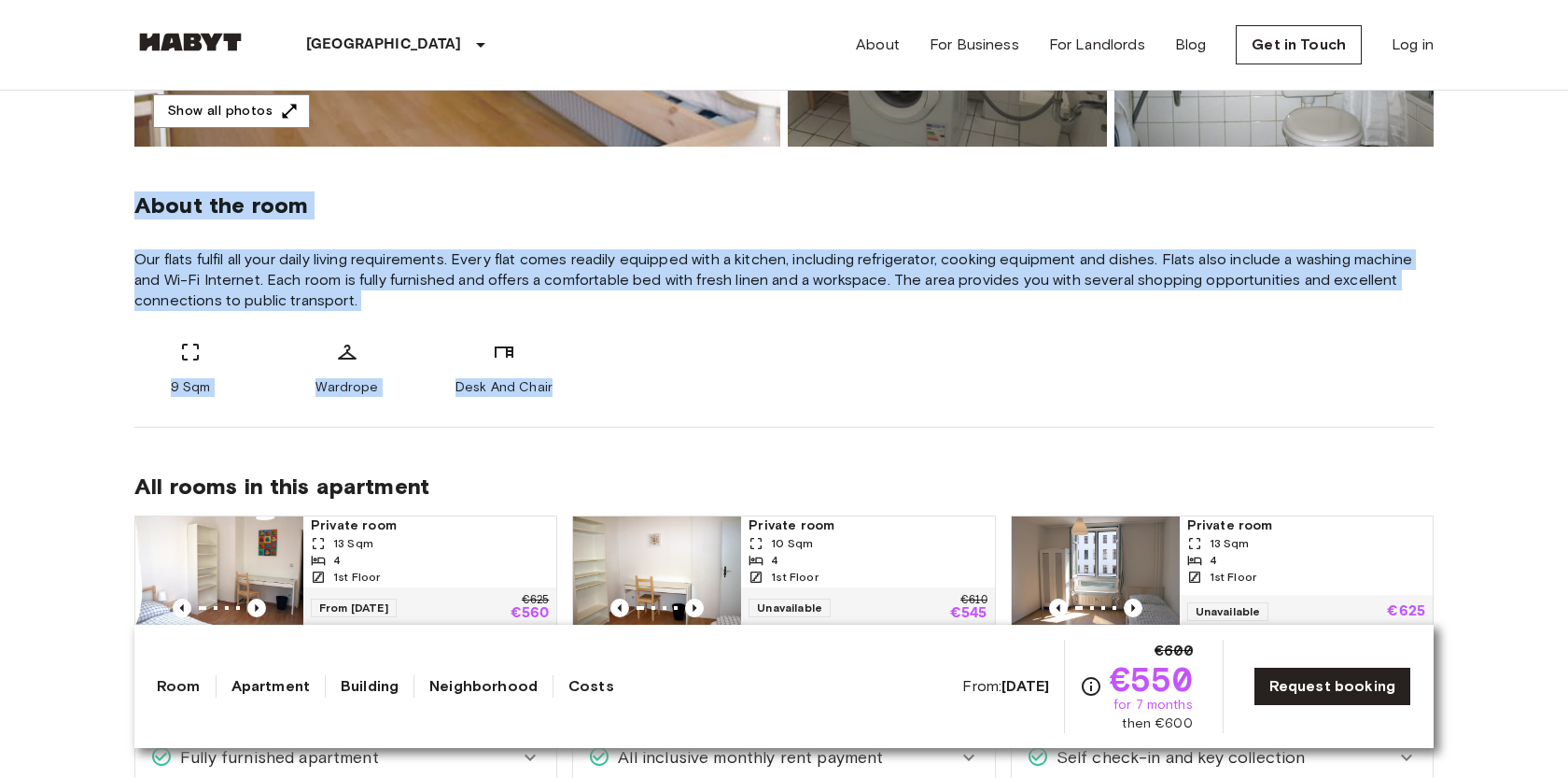
drag, startPoint x: 108, startPoint y: 192, endPoint x: 631, endPoint y: 409, distance: 566.2
copy div "About the room Our flats fulfil all your daily living requirements. Every flat …"
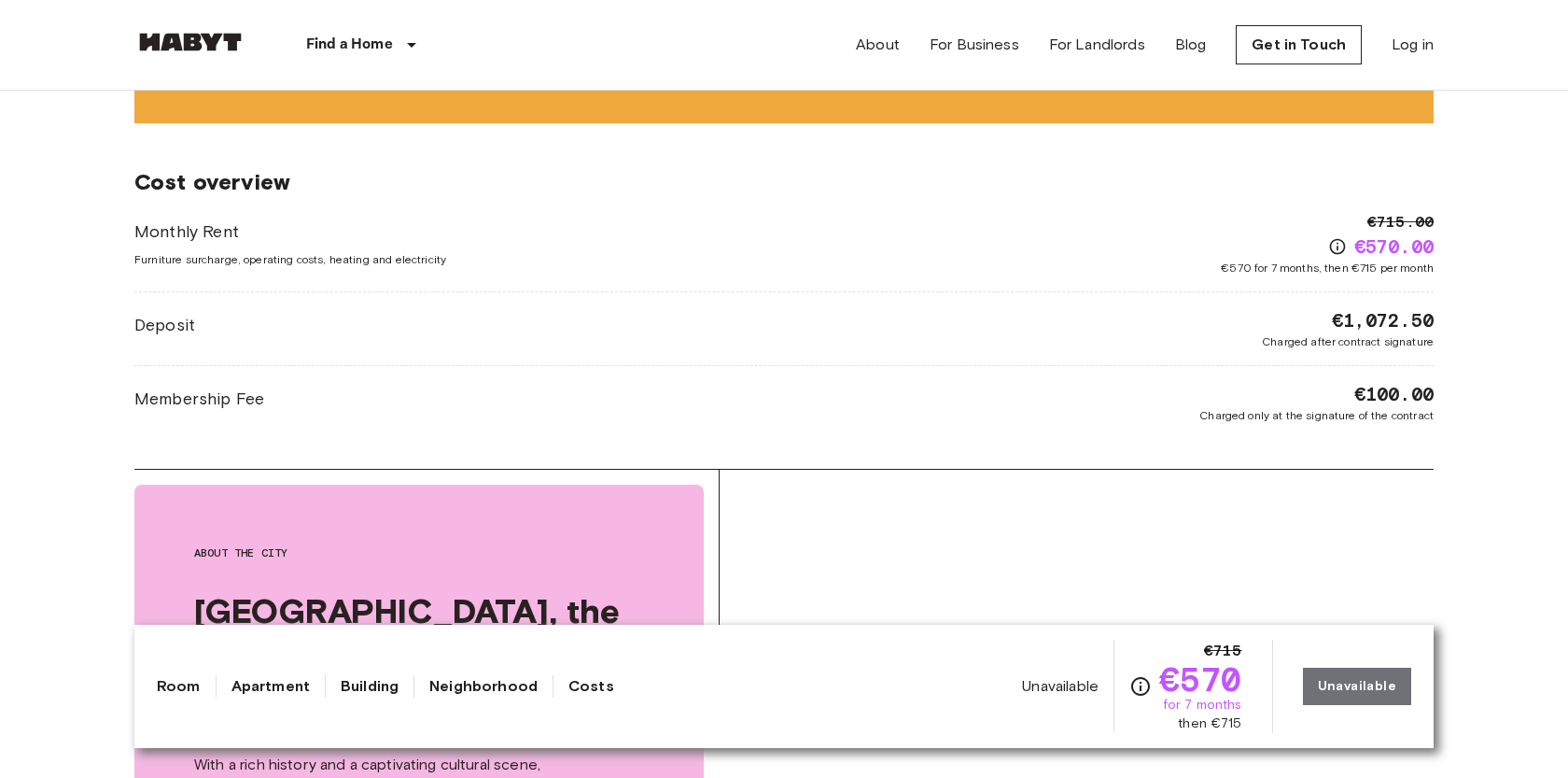
scroll to position [2653, 0]
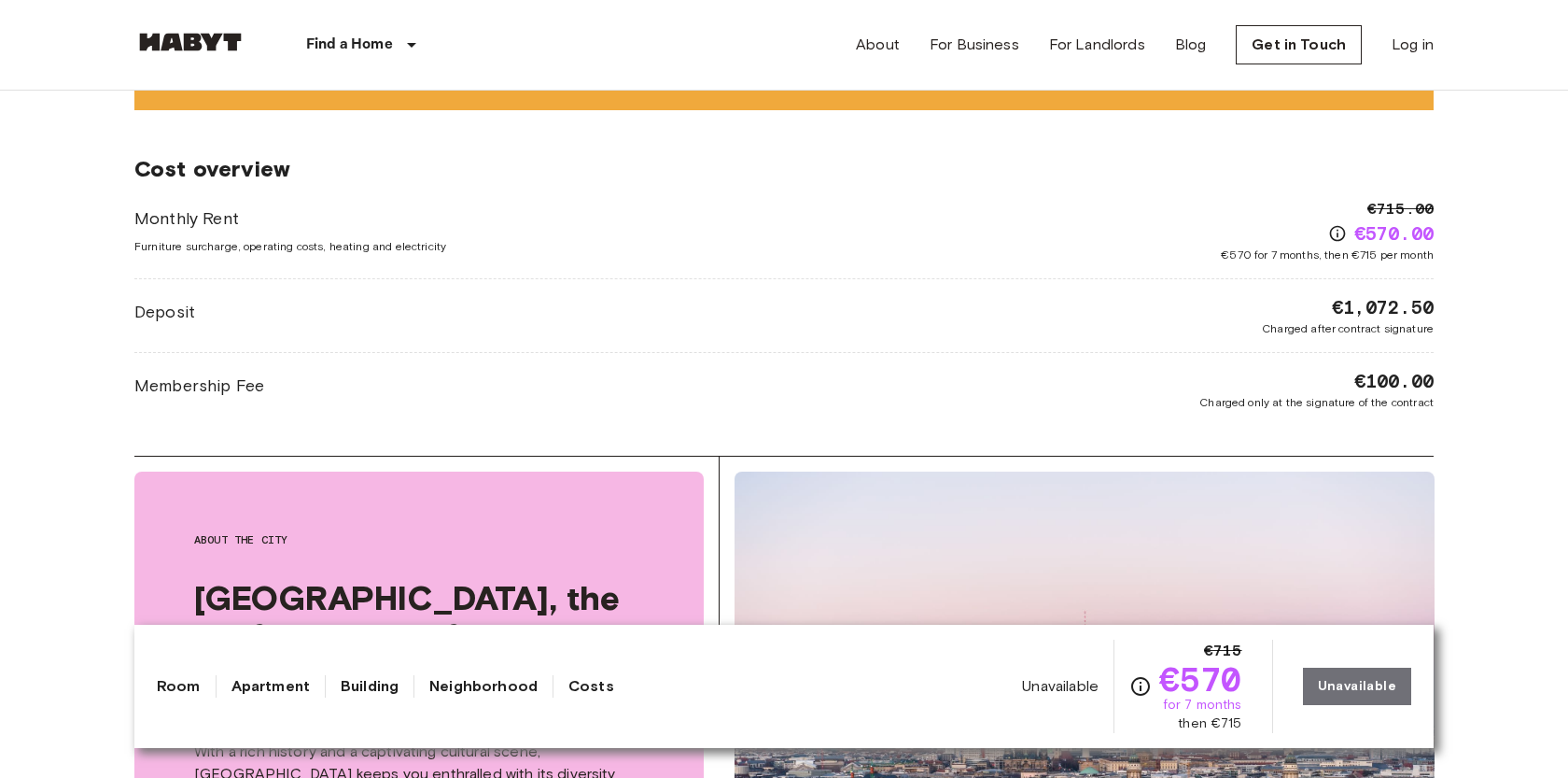
drag, startPoint x: 1312, startPoint y: 304, endPoint x: 1557, endPoint y: 306, distance: 245.0
click at [1557, 306] on body "Find a Home [GEOGRAPHIC_DATA] [GEOGRAPHIC_DATA] [GEOGRAPHIC_DATA] [GEOGRAPHIC_D…" at bounding box center [784, 174] width 1568 height 5656
click at [1375, 306] on span "€1,072.50" at bounding box center [1382, 307] width 102 height 26
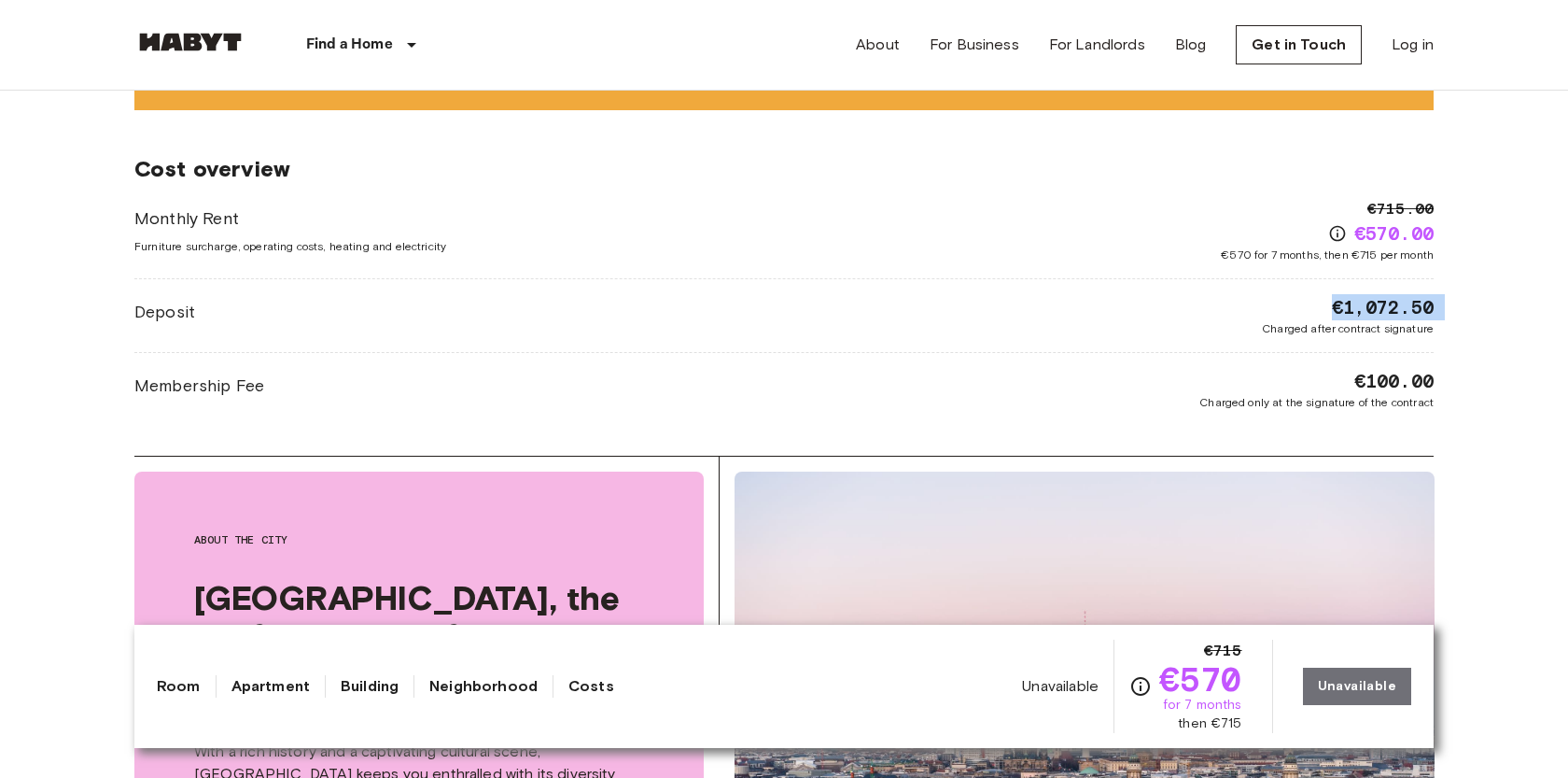
copy span "€1,072.50"
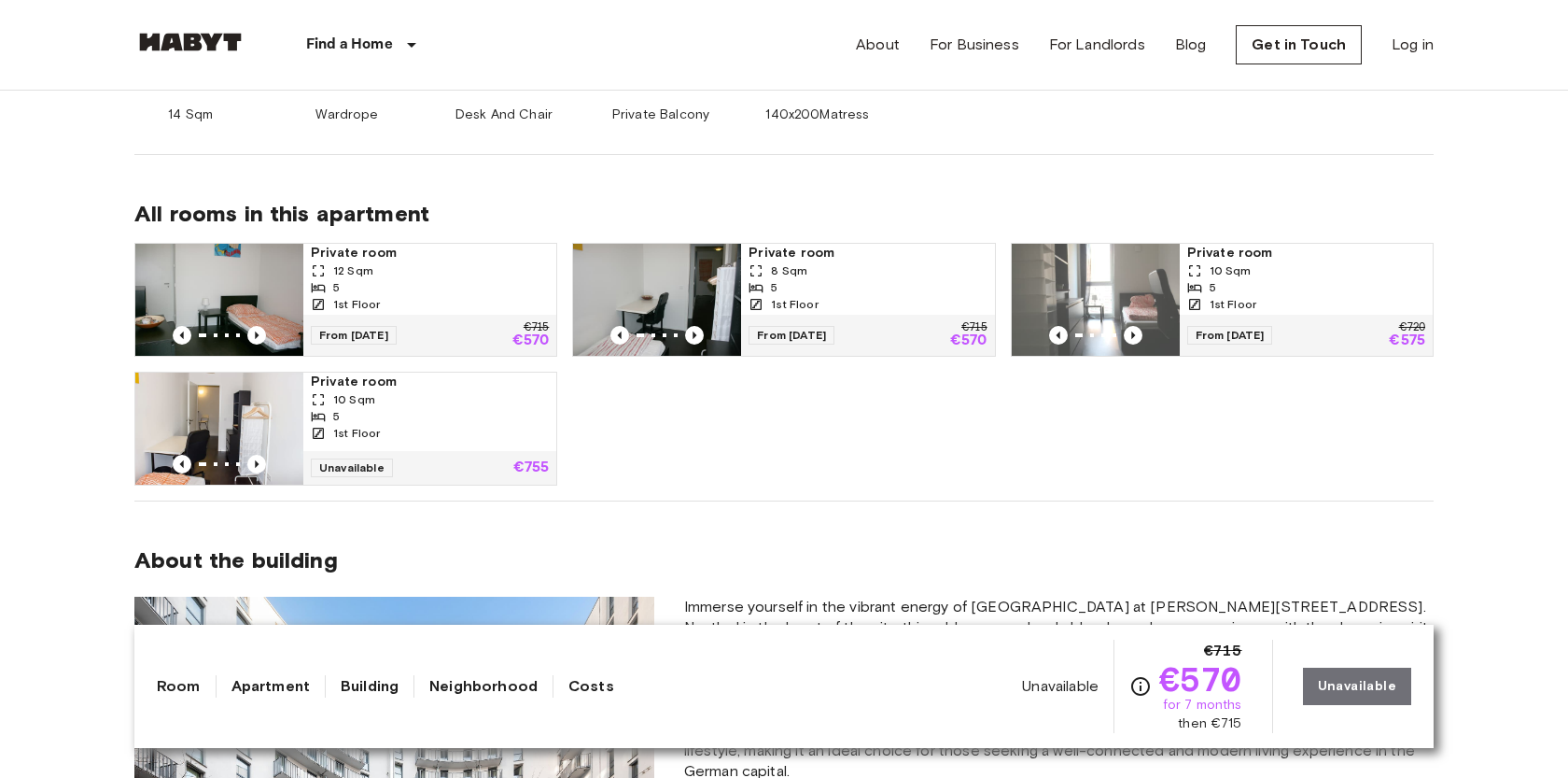
scroll to position [883, 0]
